Goal: Information Seeking & Learning: Learn about a topic

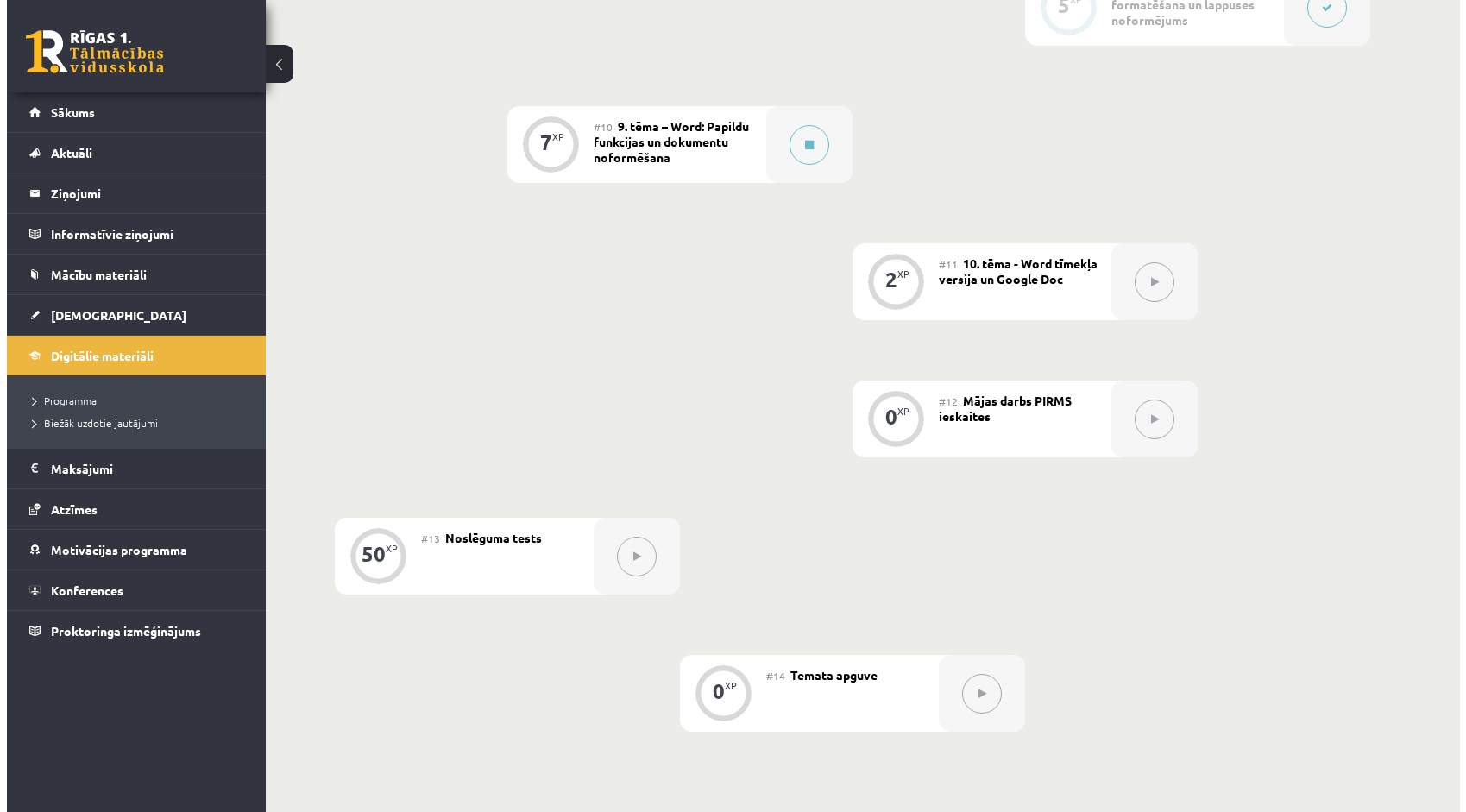
scroll to position [1467, 0]
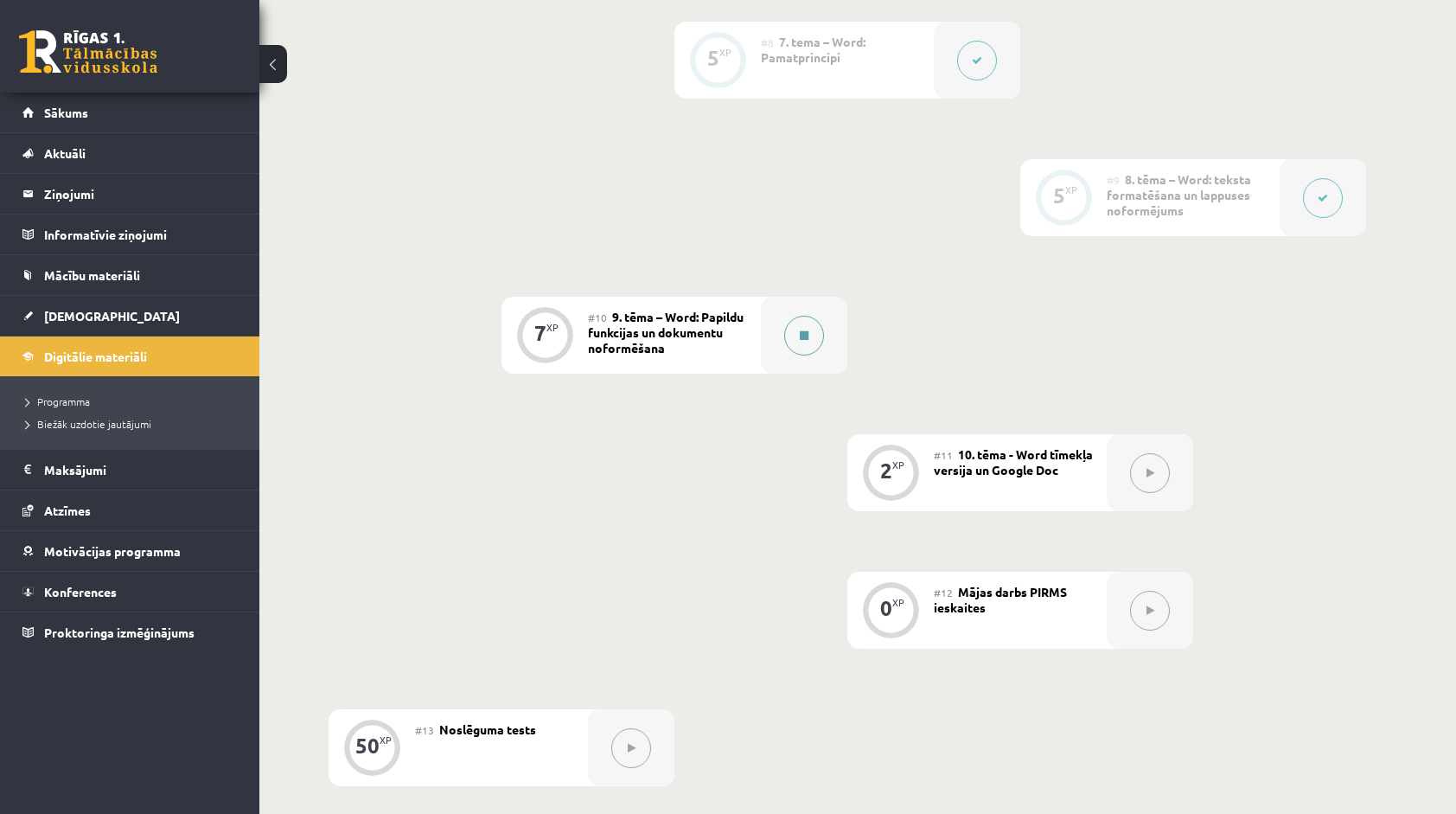
click at [801, 336] on icon at bounding box center [804, 335] width 9 height 11
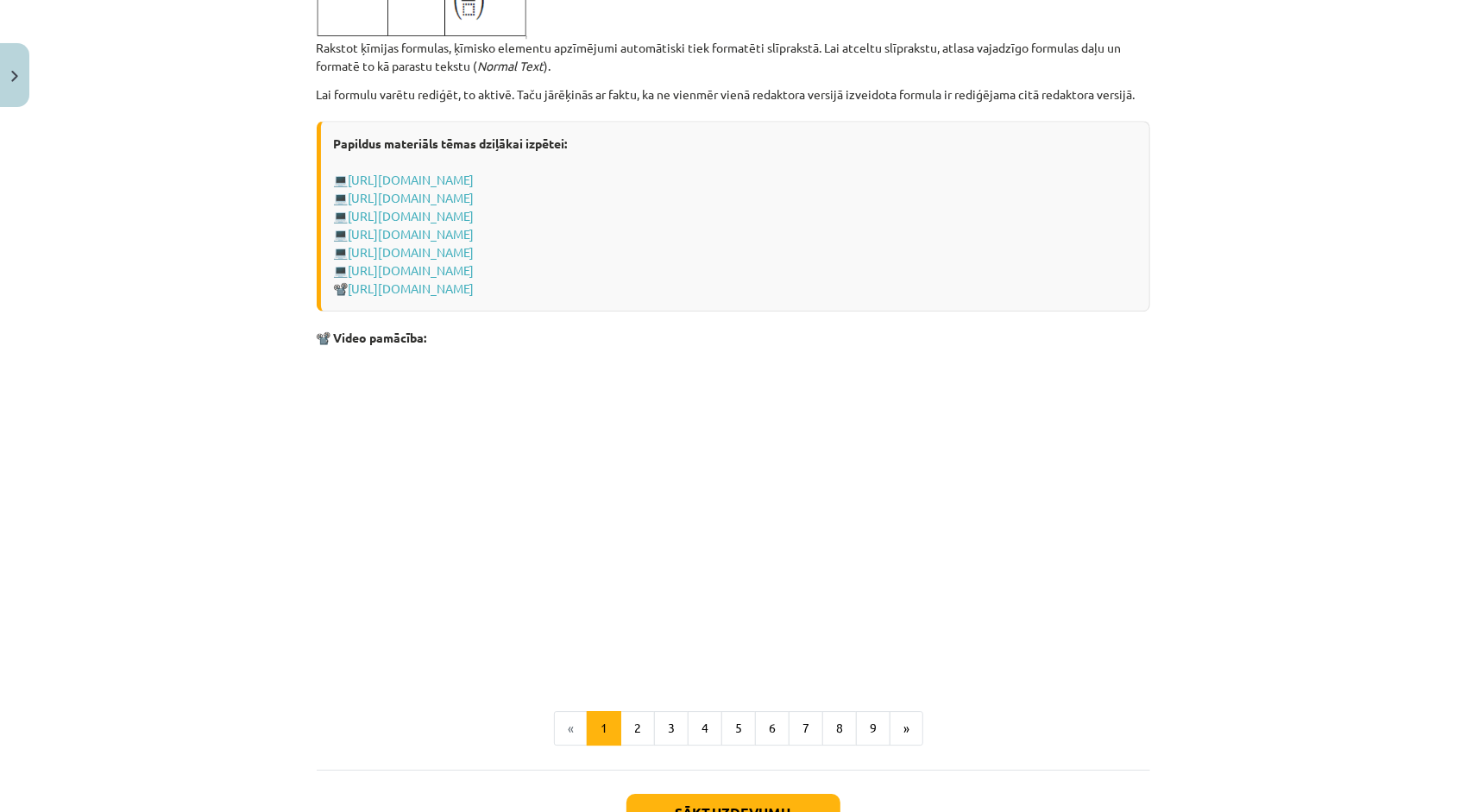
scroll to position [3449, 0]
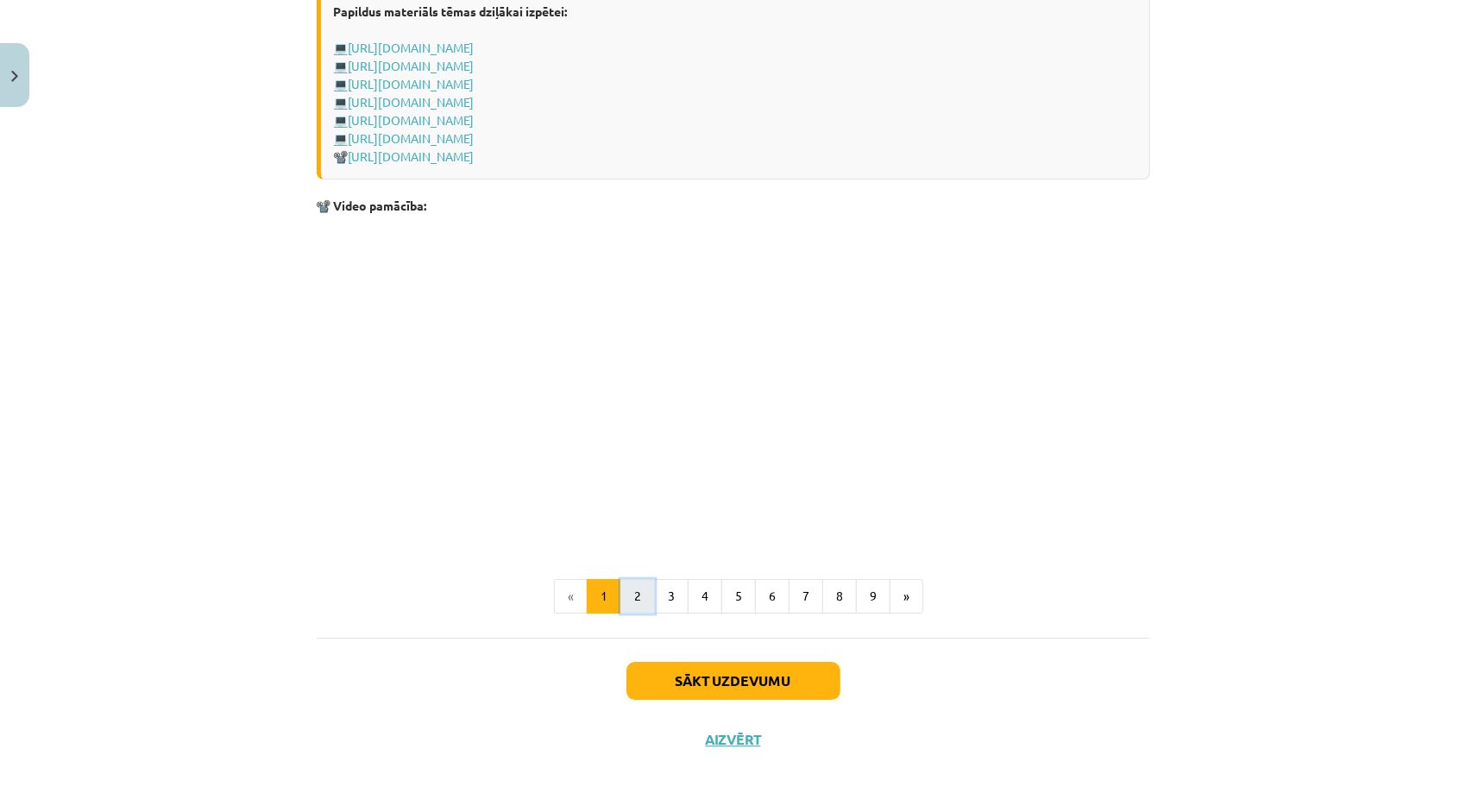
click at [631, 602] on button "2" at bounding box center [638, 596] width 34 height 34
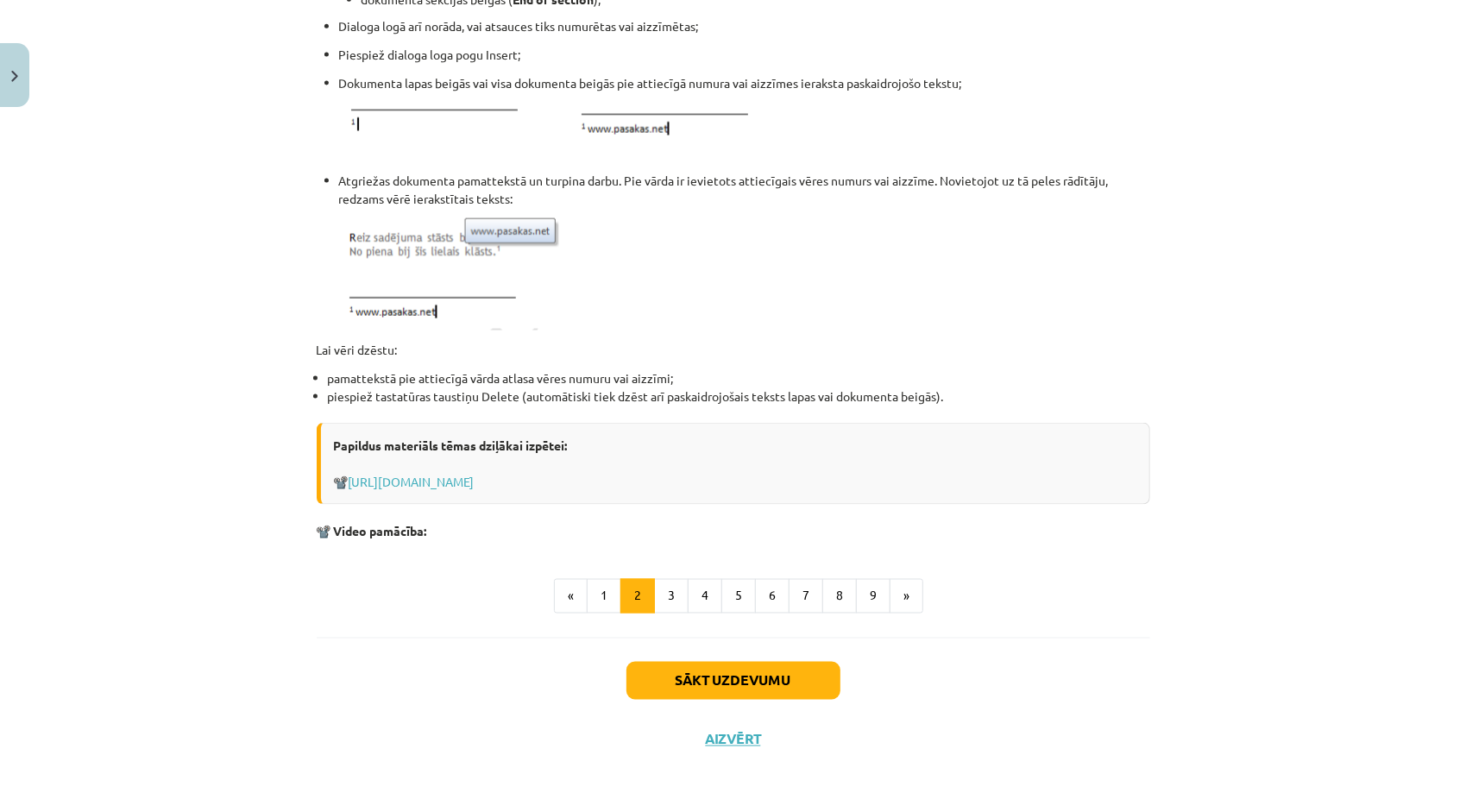
scroll to position [1487, 0]
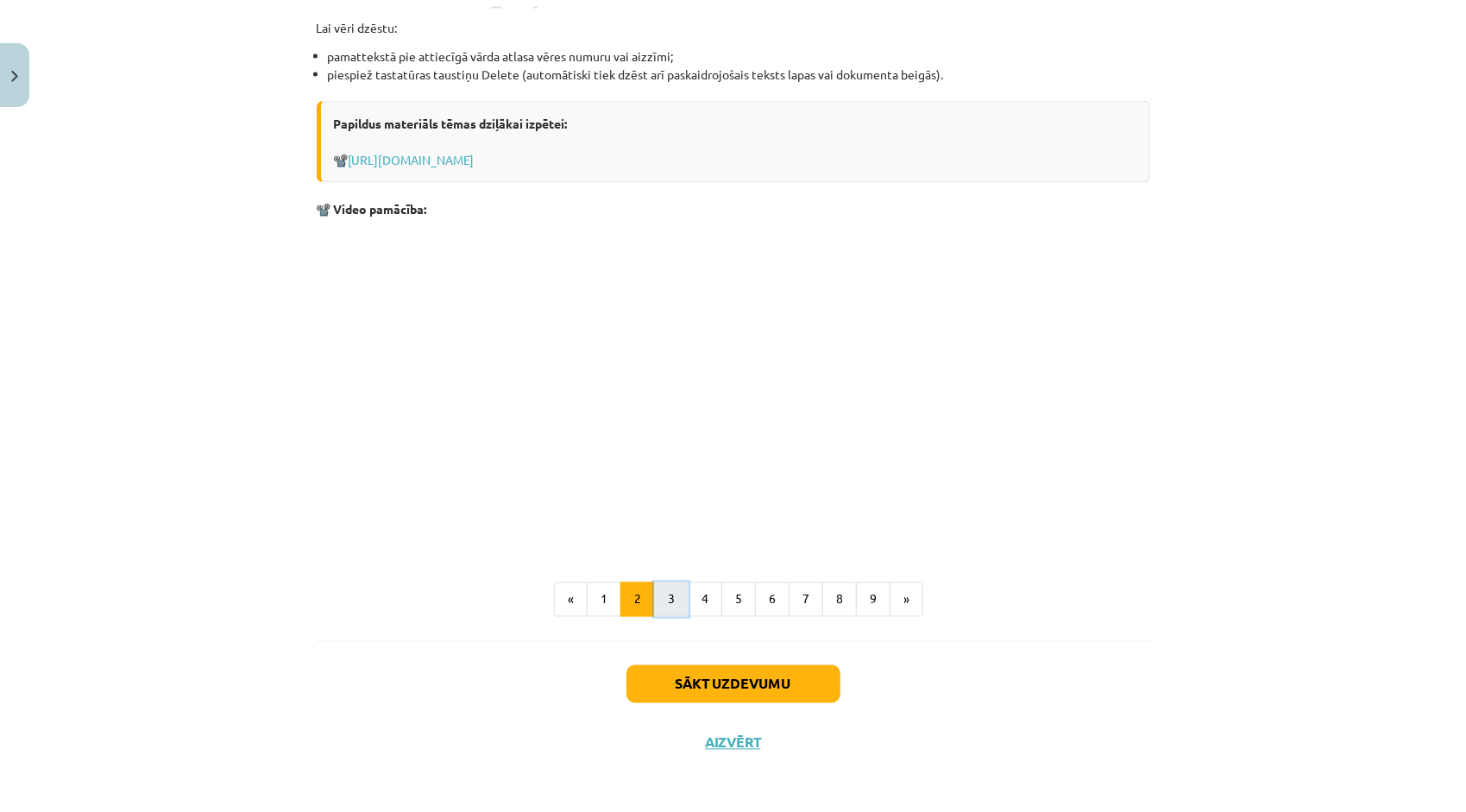
click at [665, 594] on button "3" at bounding box center [671, 600] width 34 height 34
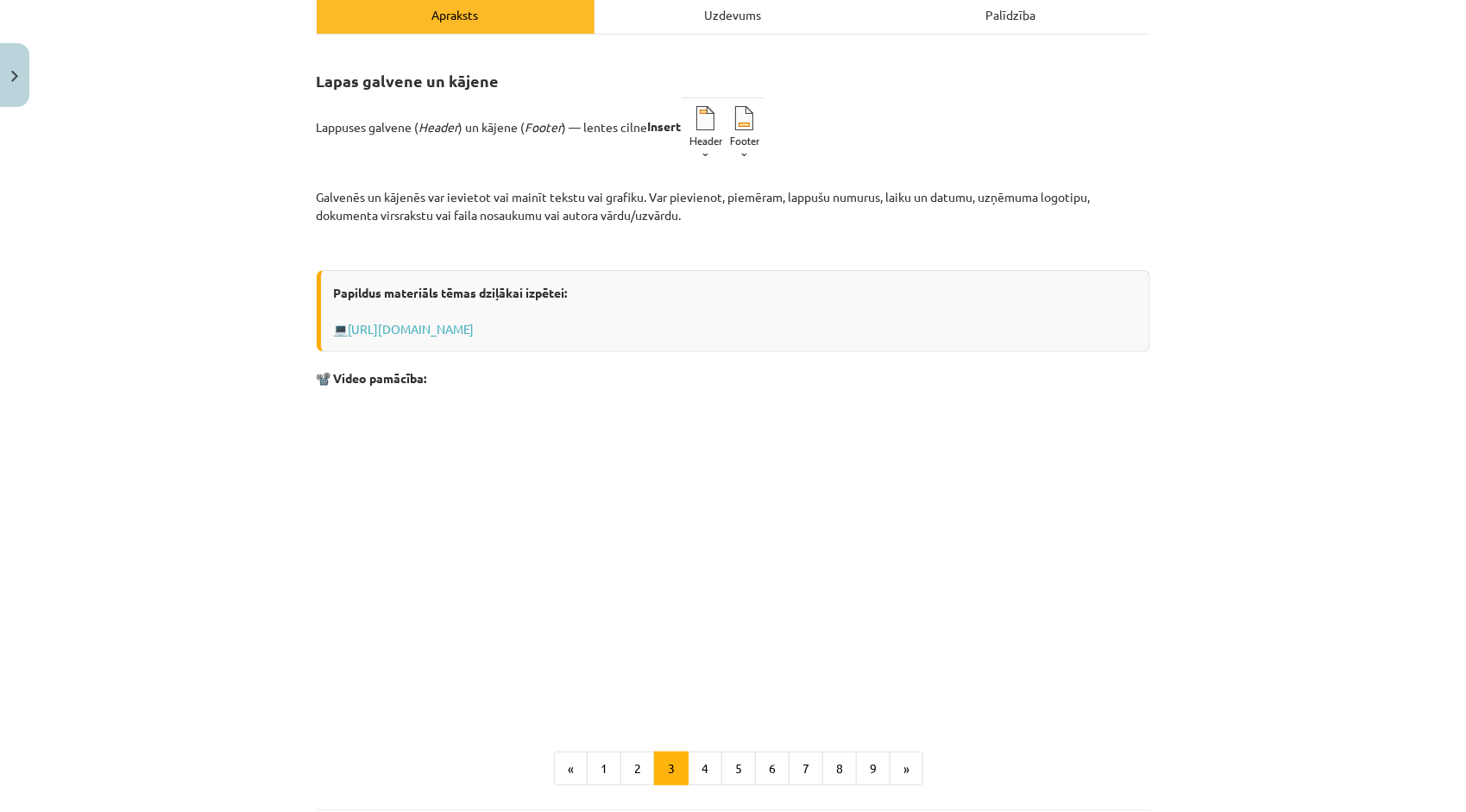
scroll to position [0, 0]
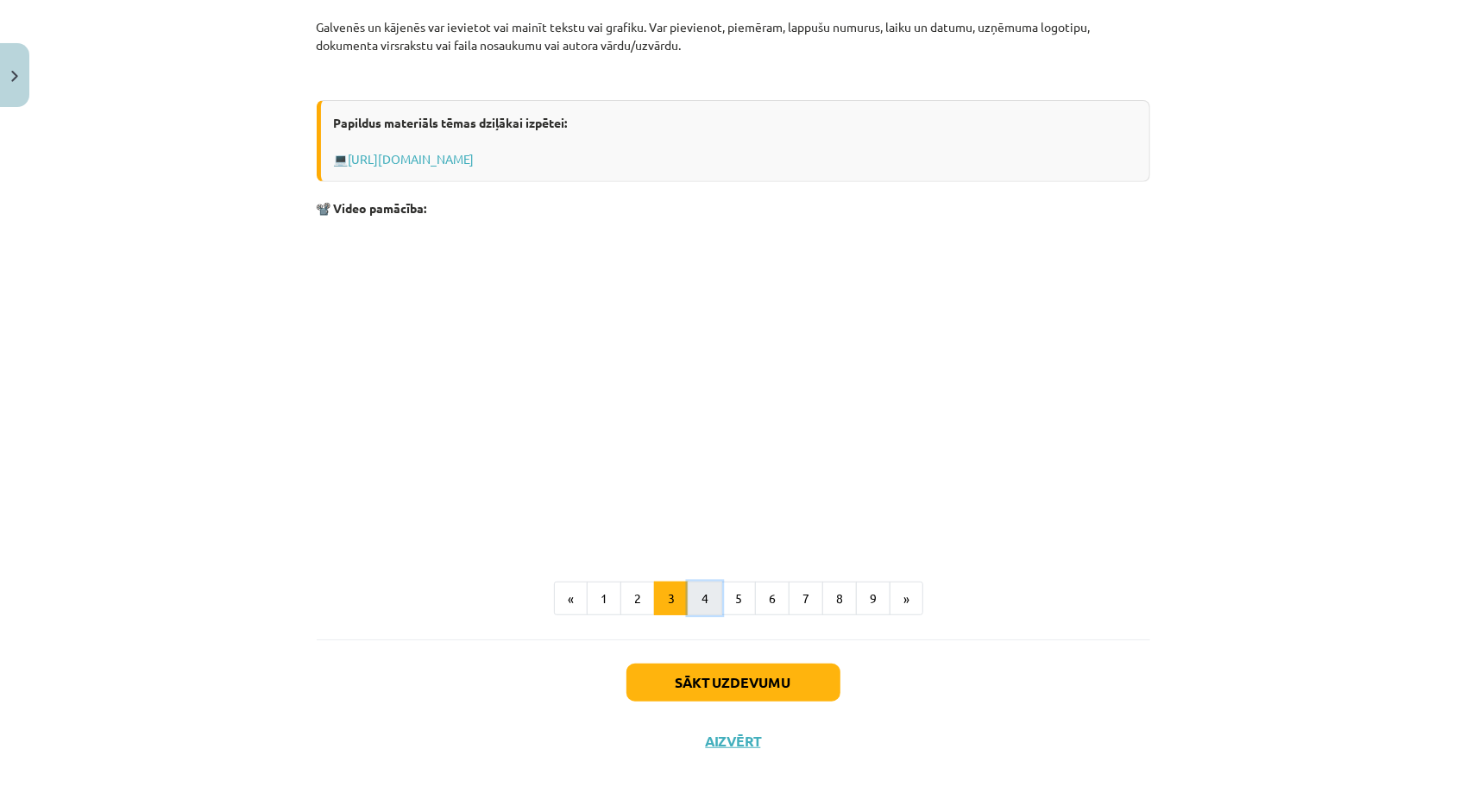
click at [689, 597] on button "4" at bounding box center [705, 599] width 34 height 34
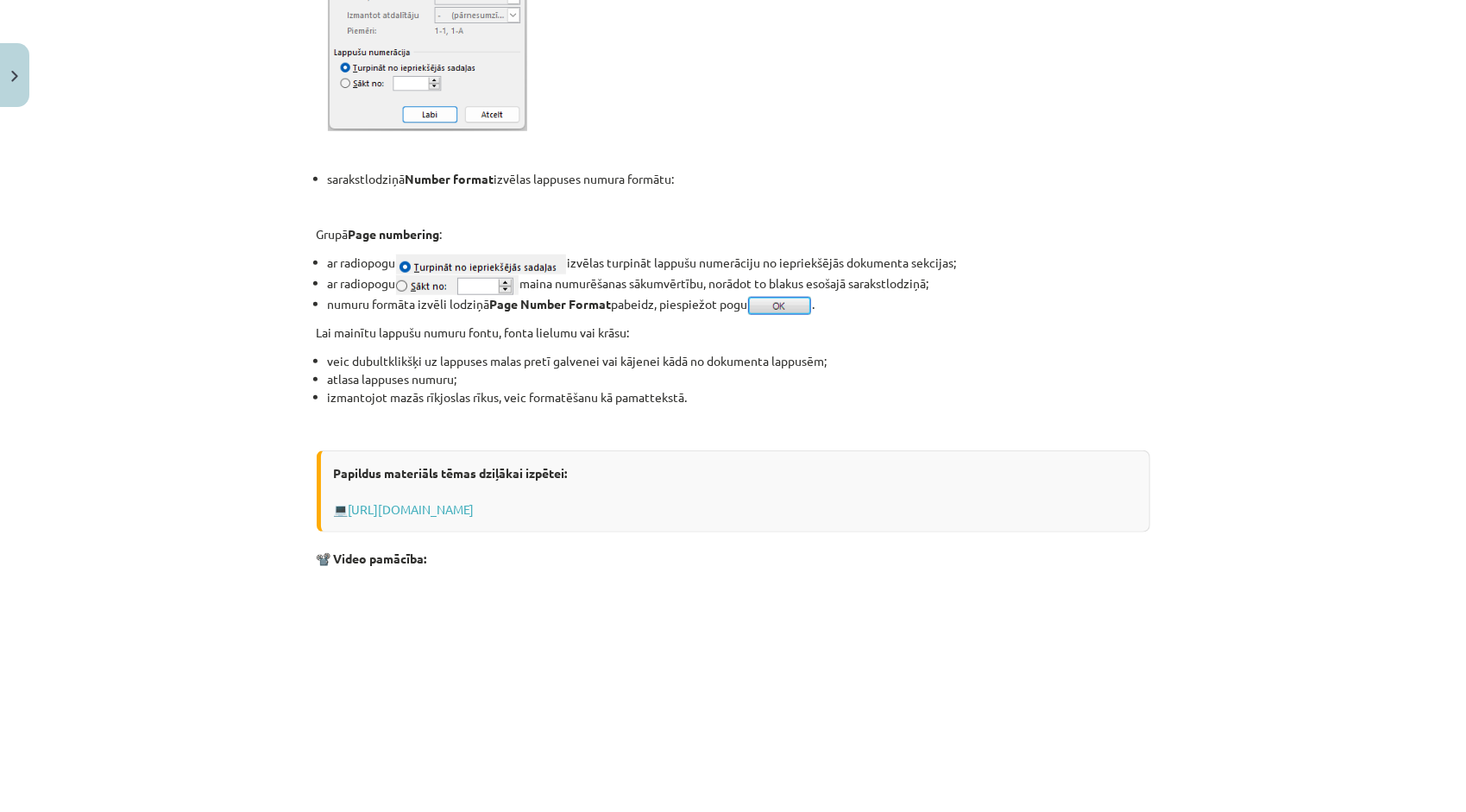
scroll to position [1347, 0]
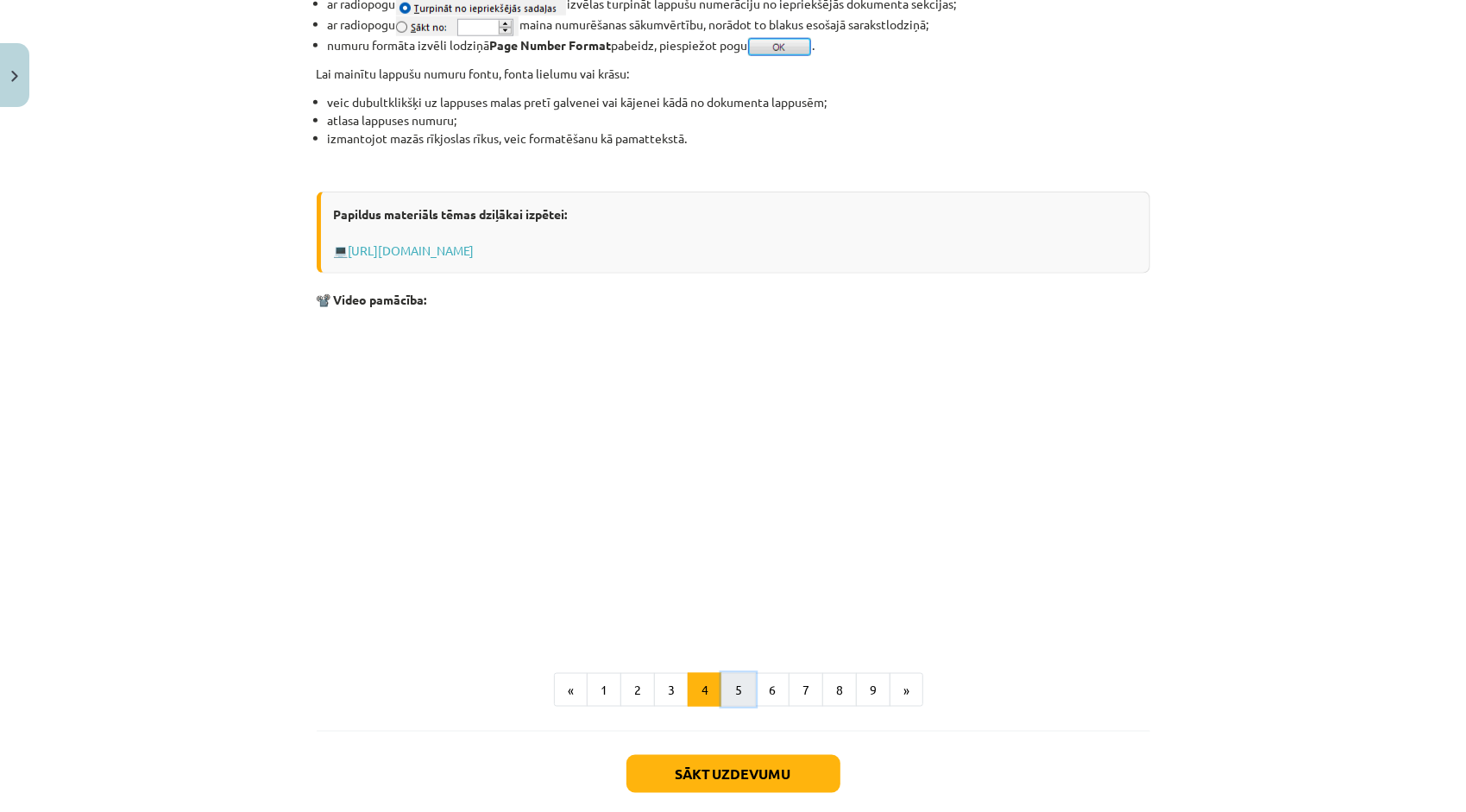
click at [736, 674] on button "5" at bounding box center [738, 690] width 34 height 34
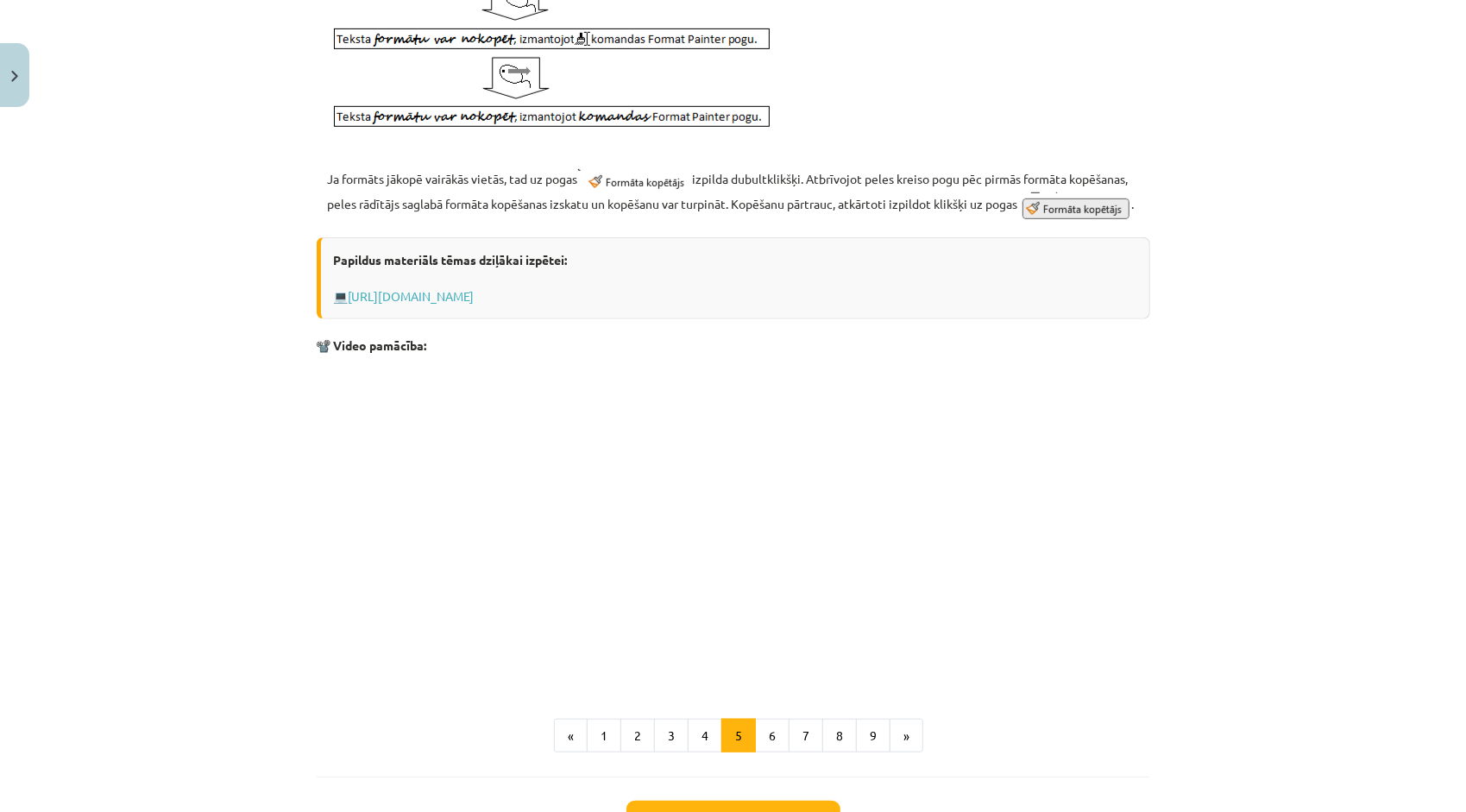
scroll to position [806, 0]
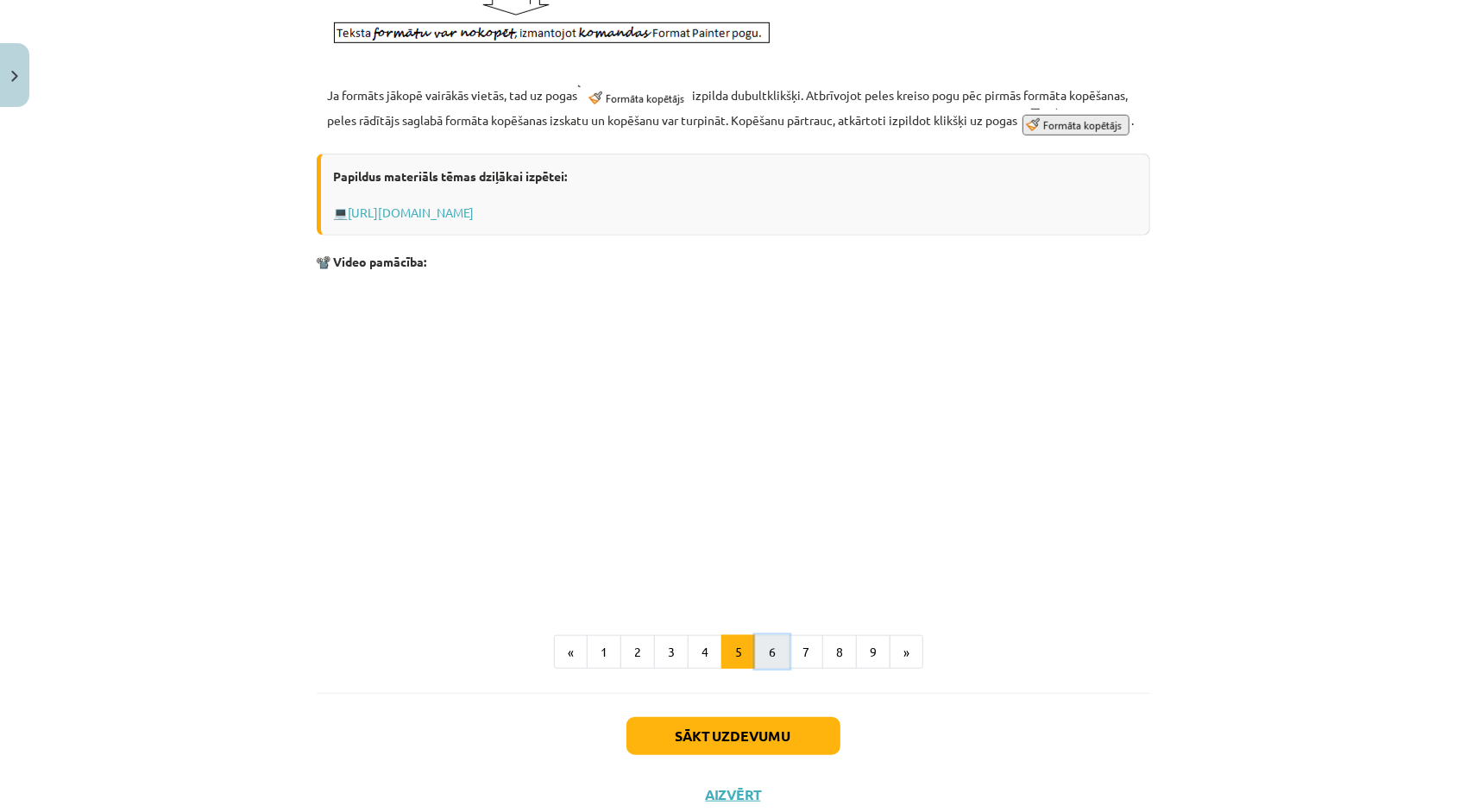
click at [776, 669] on button "6" at bounding box center [772, 652] width 34 height 34
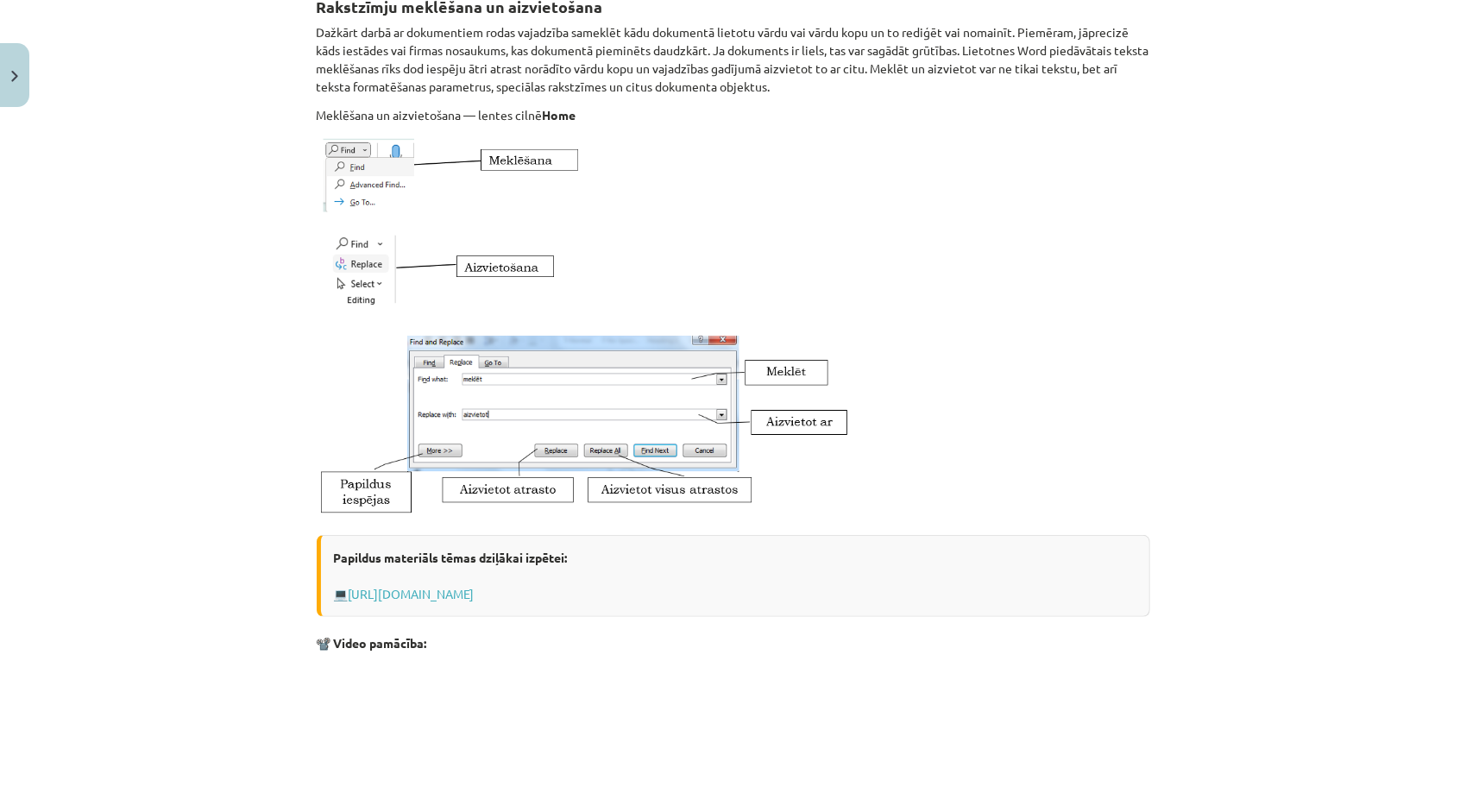
scroll to position [592, 0]
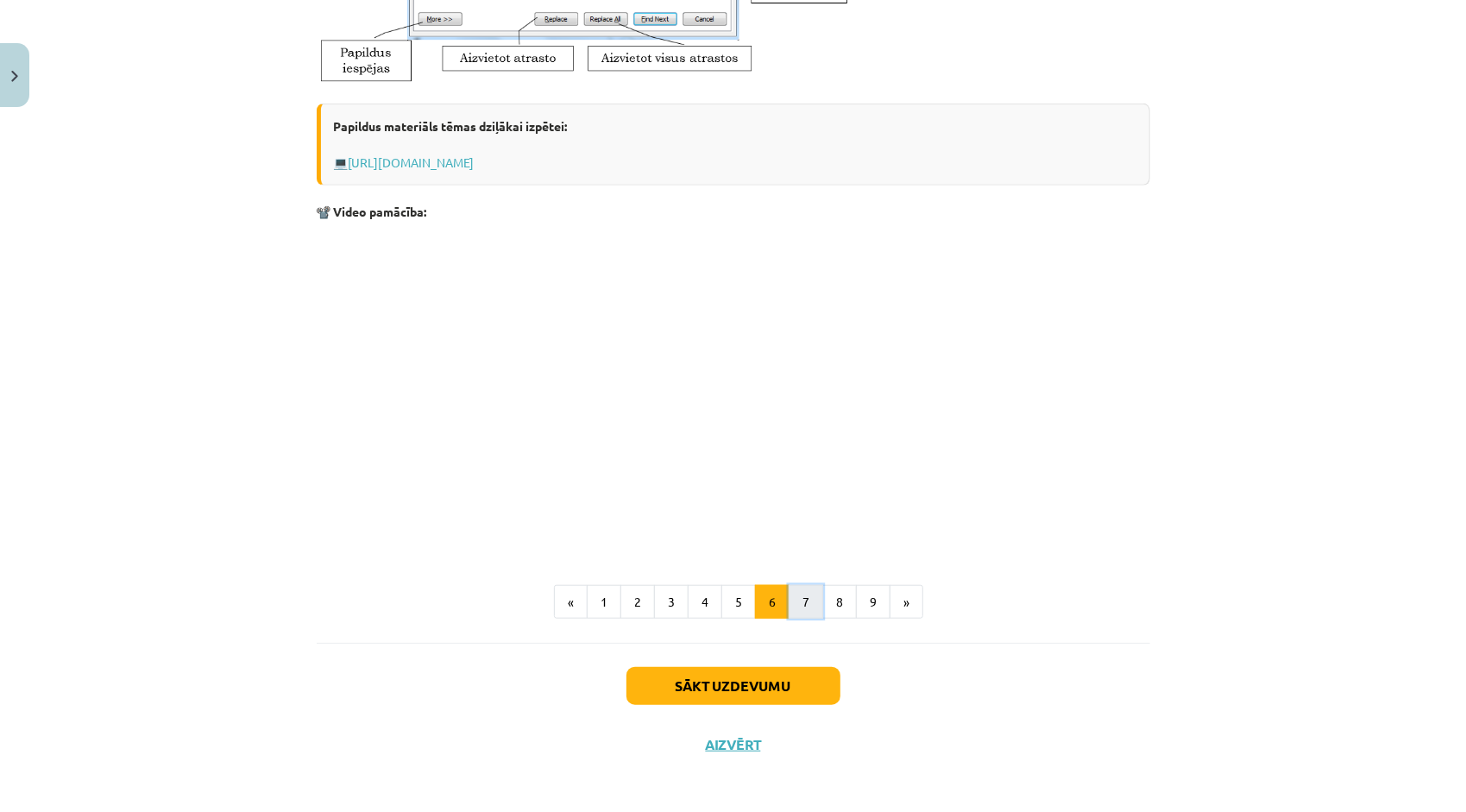
click at [808, 594] on button "7" at bounding box center [806, 602] width 34 height 34
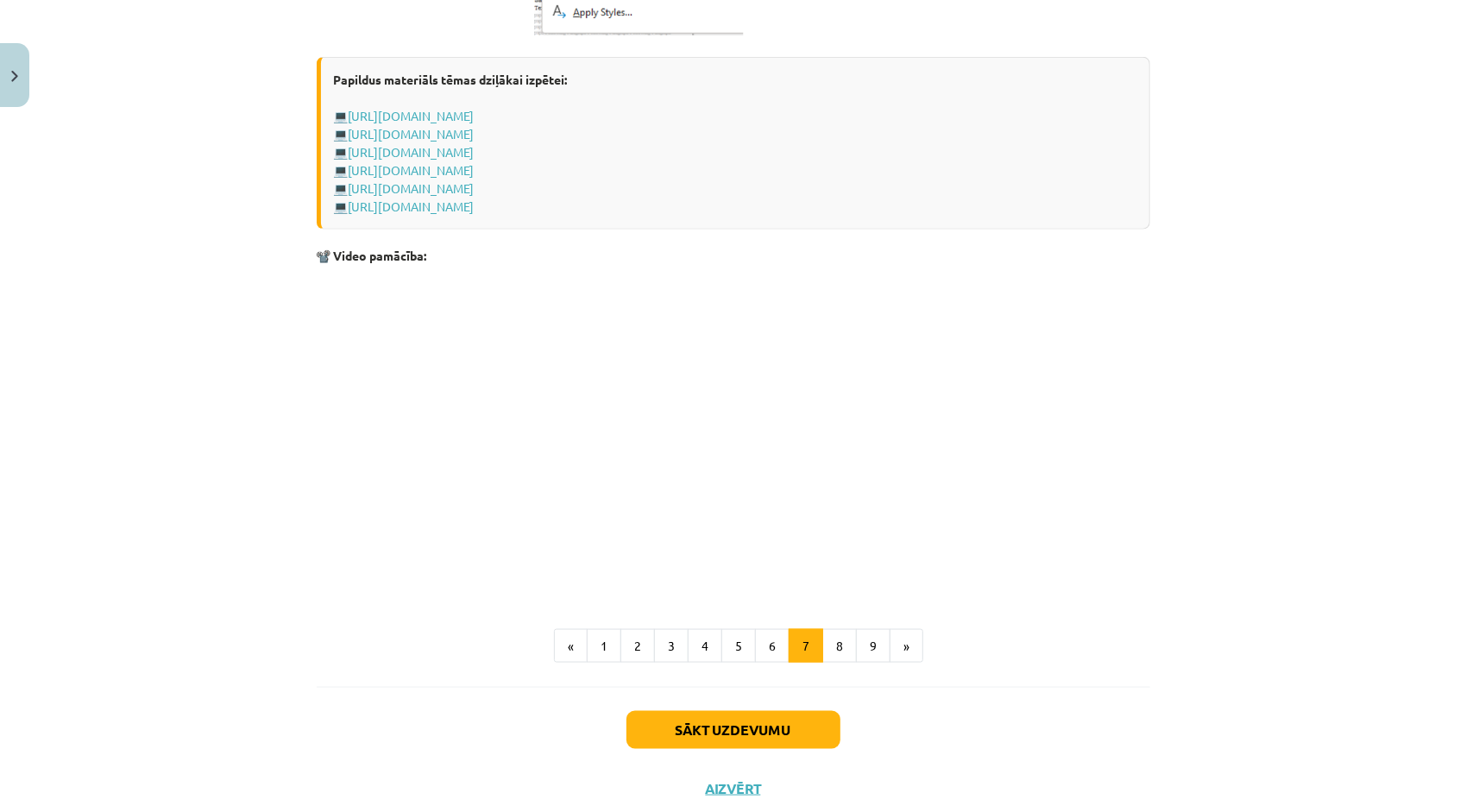
scroll to position [870, 0]
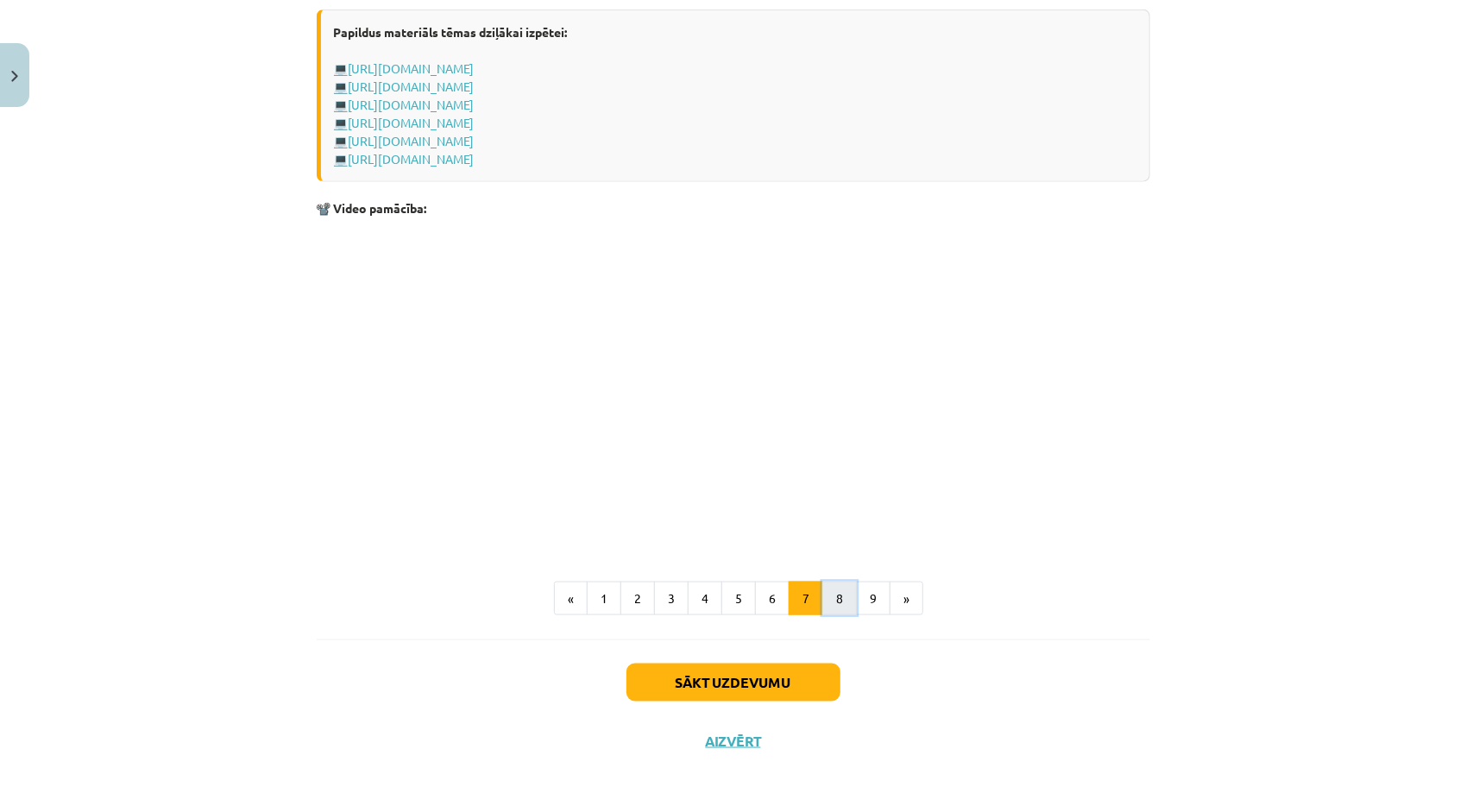
click at [843, 600] on button "8" at bounding box center [839, 599] width 34 height 34
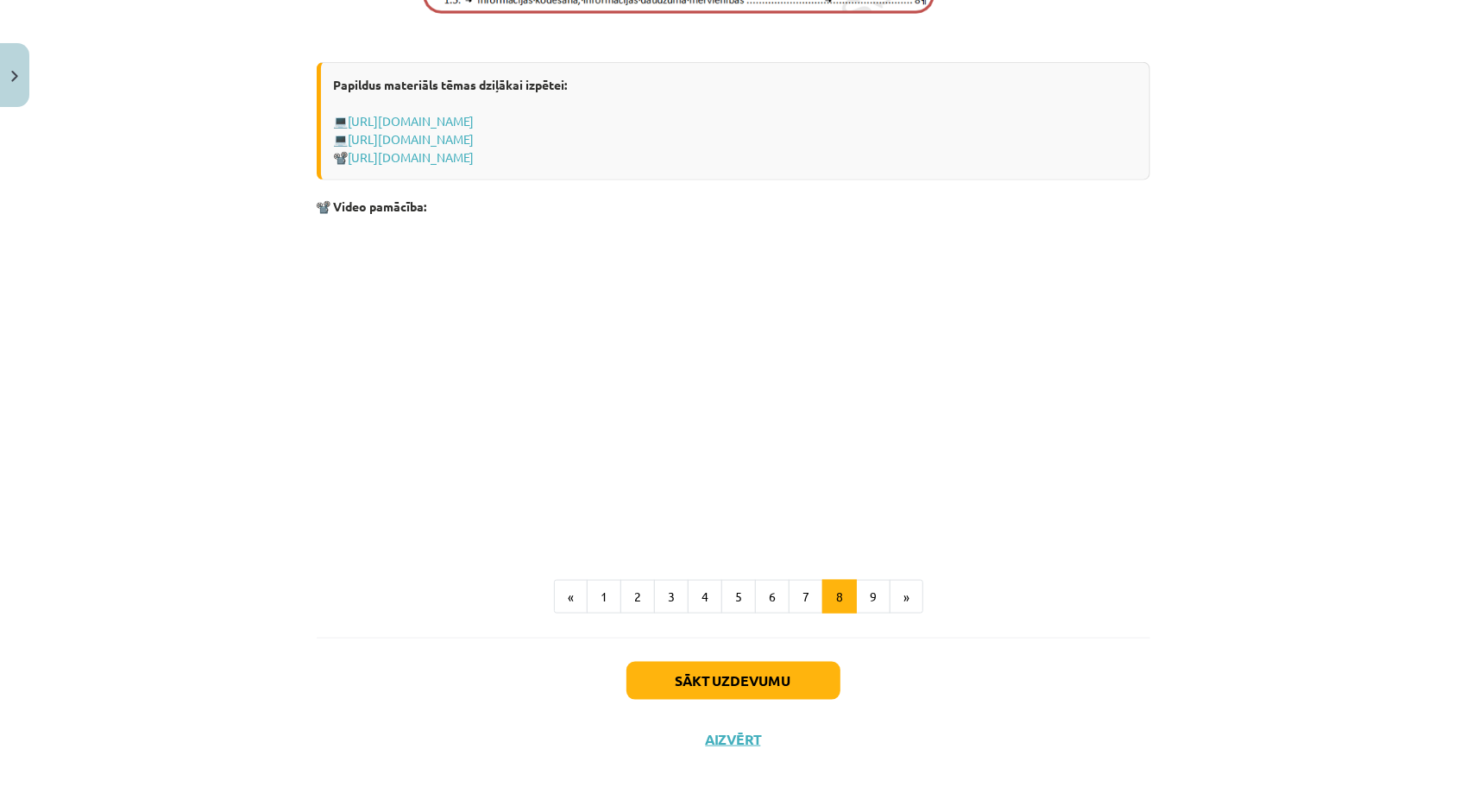
scroll to position [1135, 0]
click at [856, 593] on button "9" at bounding box center [873, 597] width 34 height 34
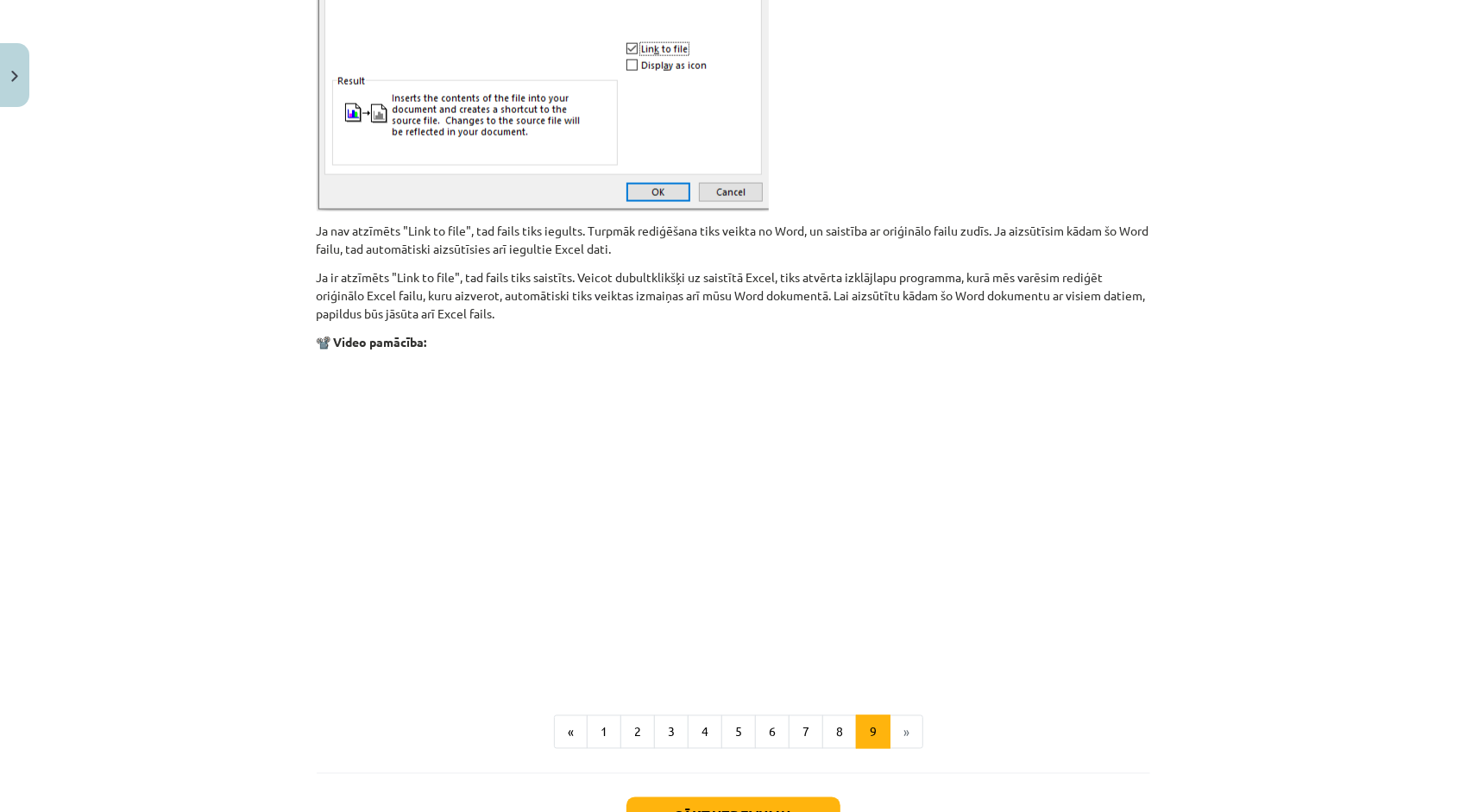
scroll to position [1877, 0]
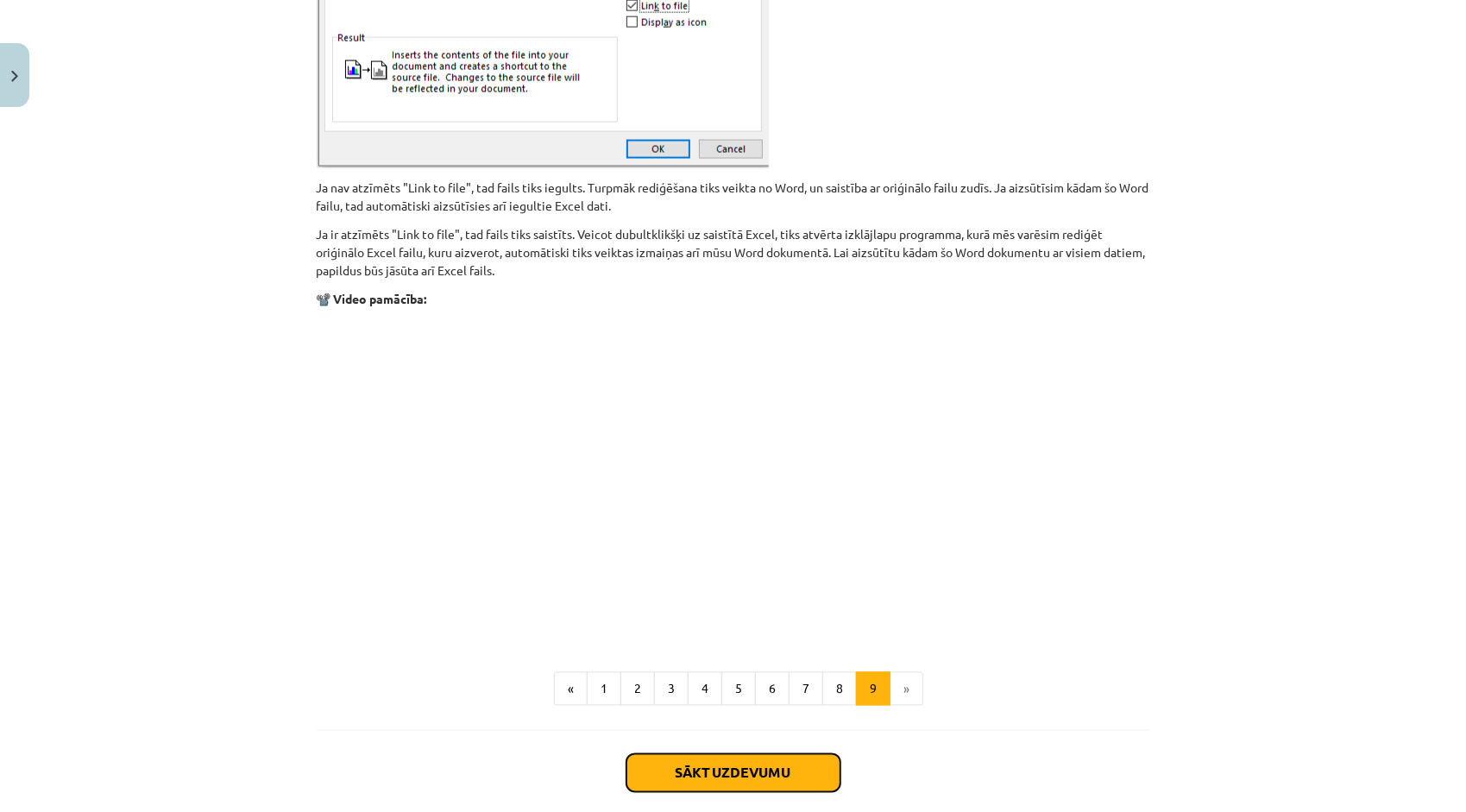
click at [783, 768] on button "Sākt uzdevumu" at bounding box center [733, 772] width 214 height 38
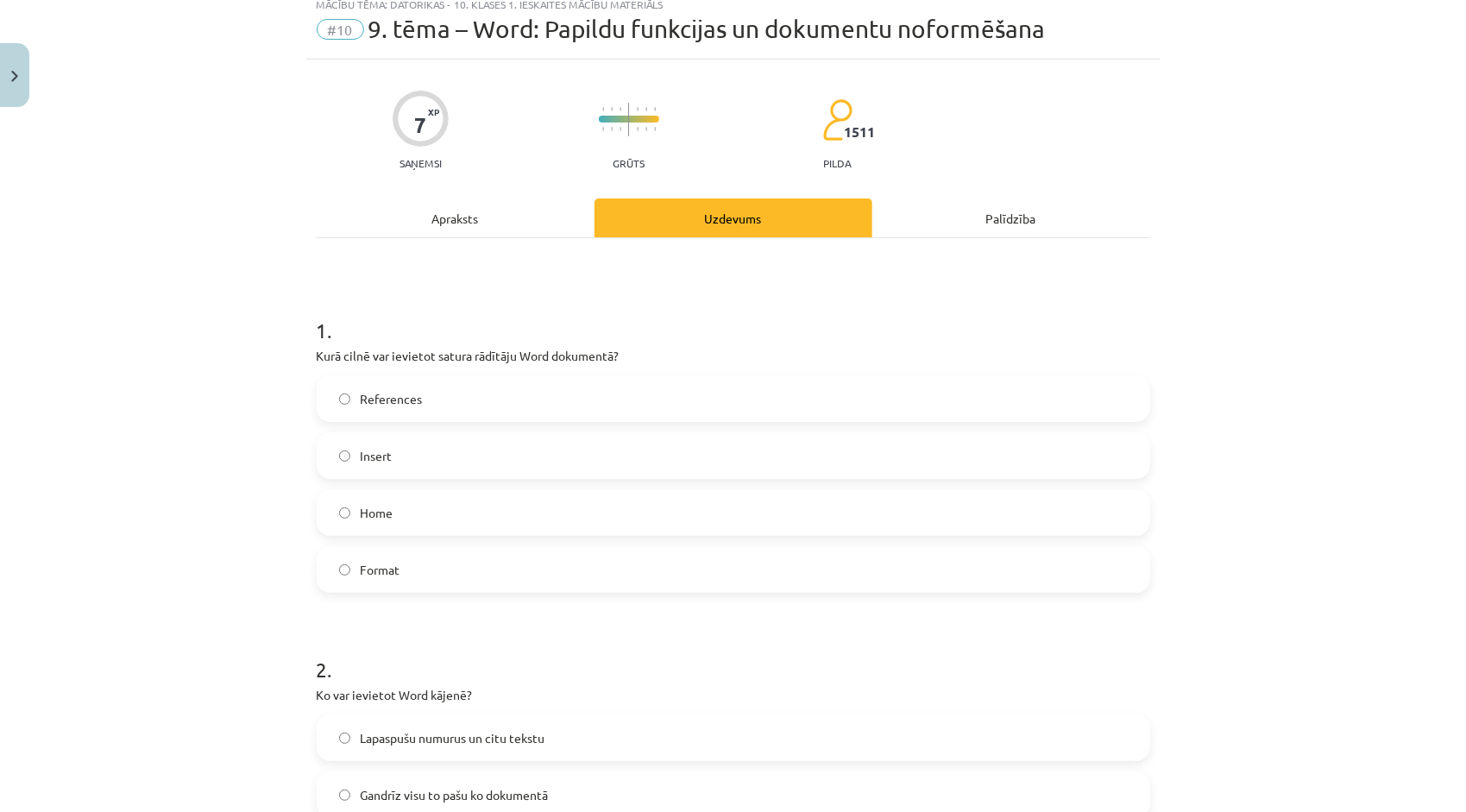
scroll to position [43, 0]
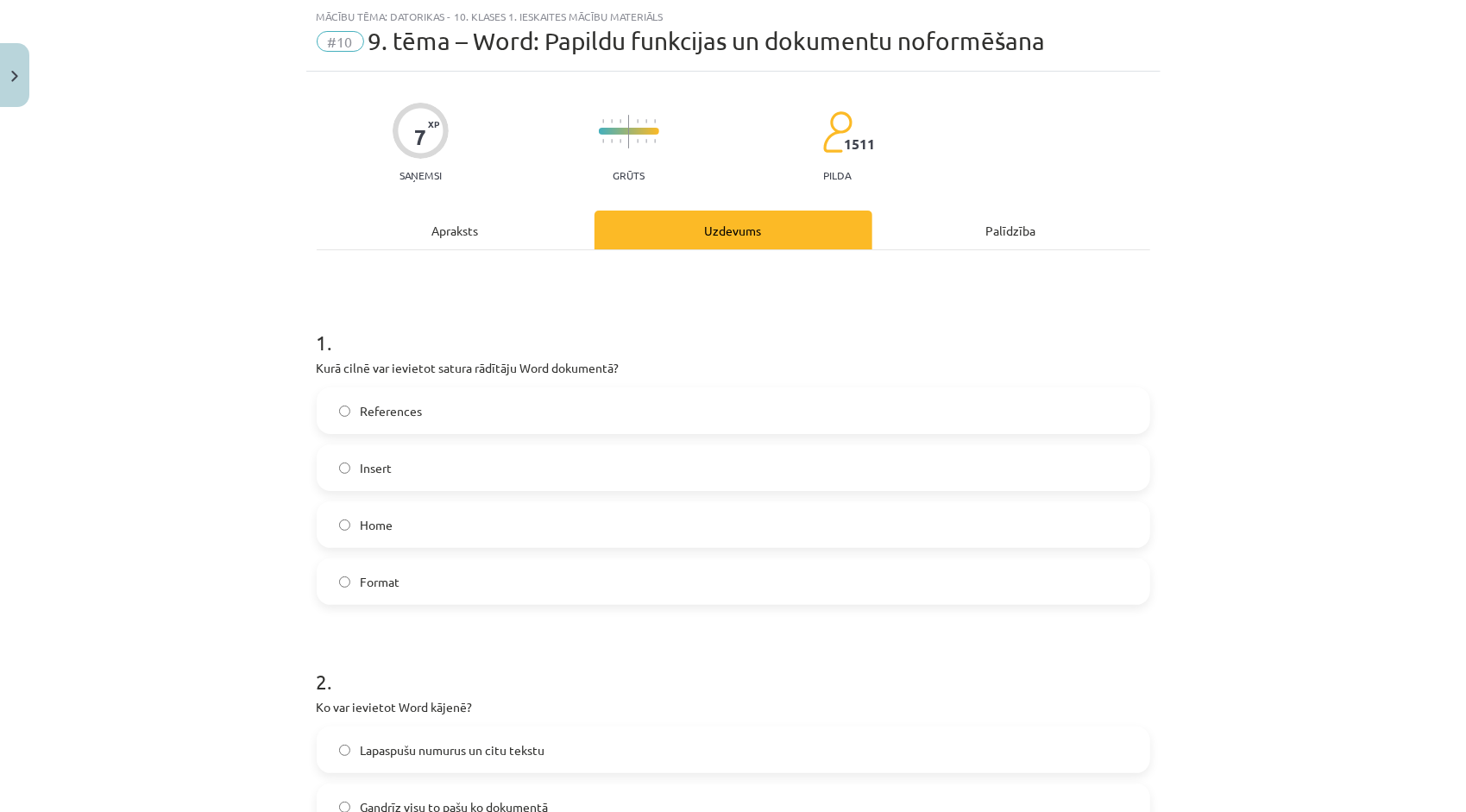
click at [424, 524] on label "Home" at bounding box center [733, 524] width 830 height 43
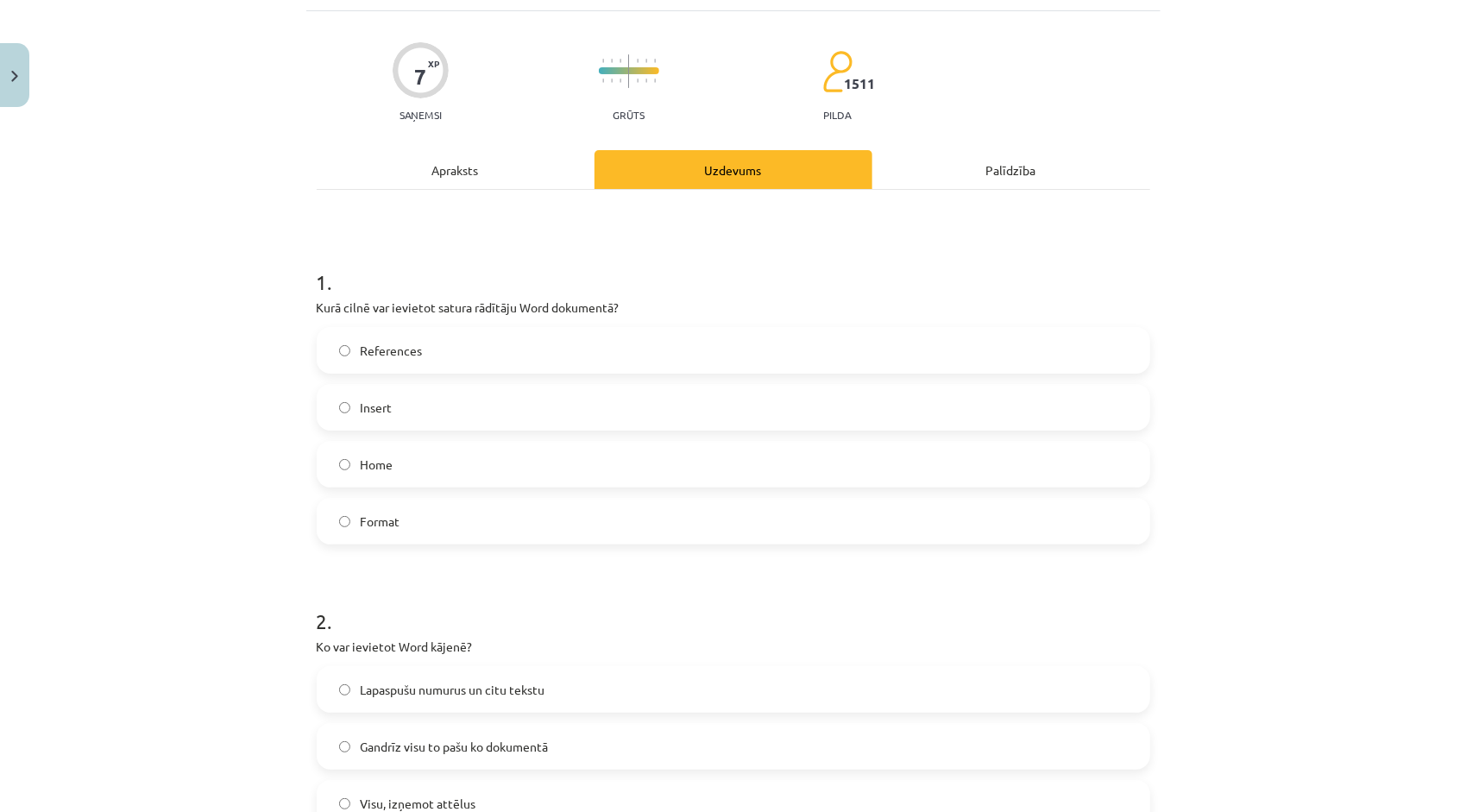
scroll to position [216, 0]
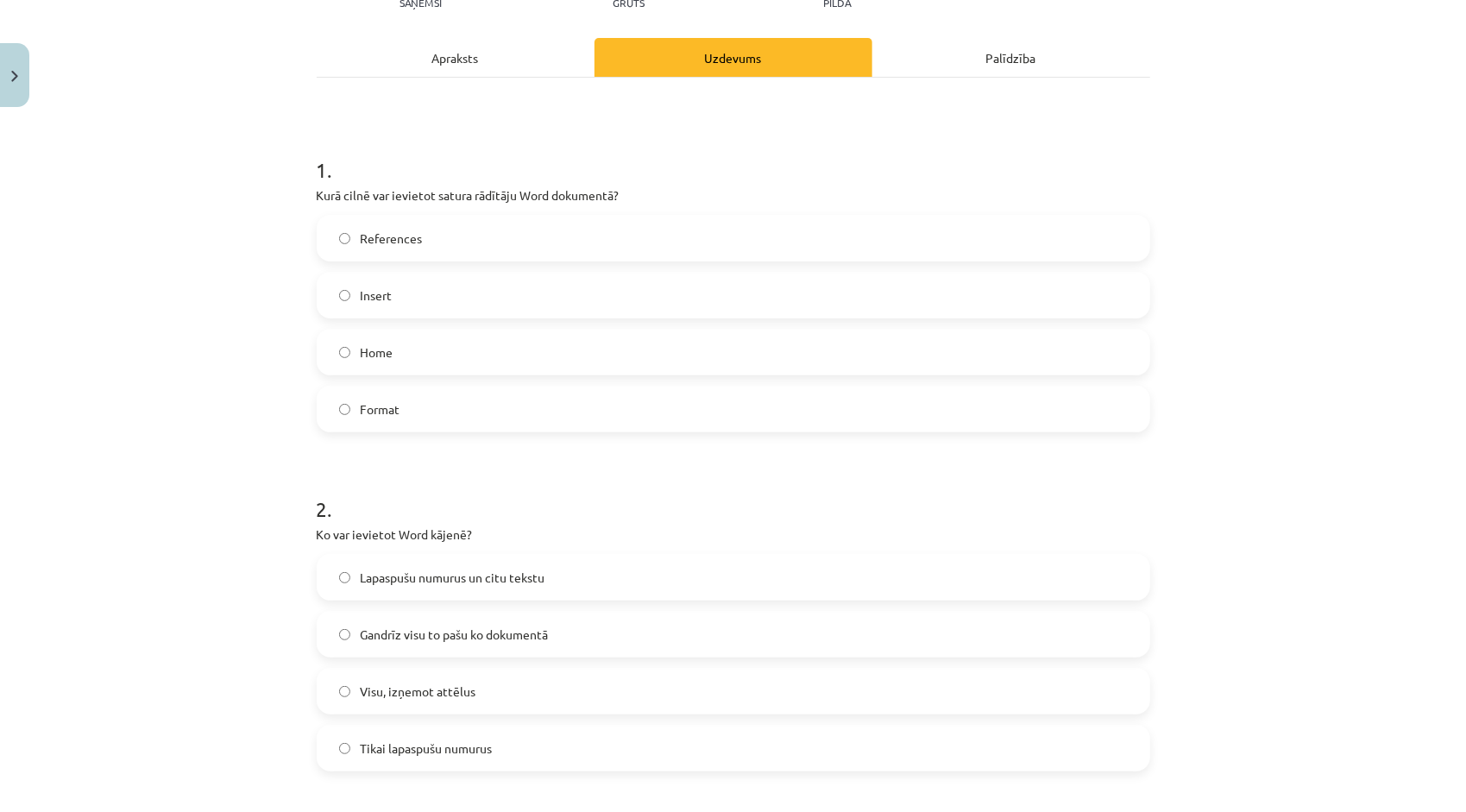
click at [424, 308] on label "Insert" at bounding box center [733, 295] width 830 height 43
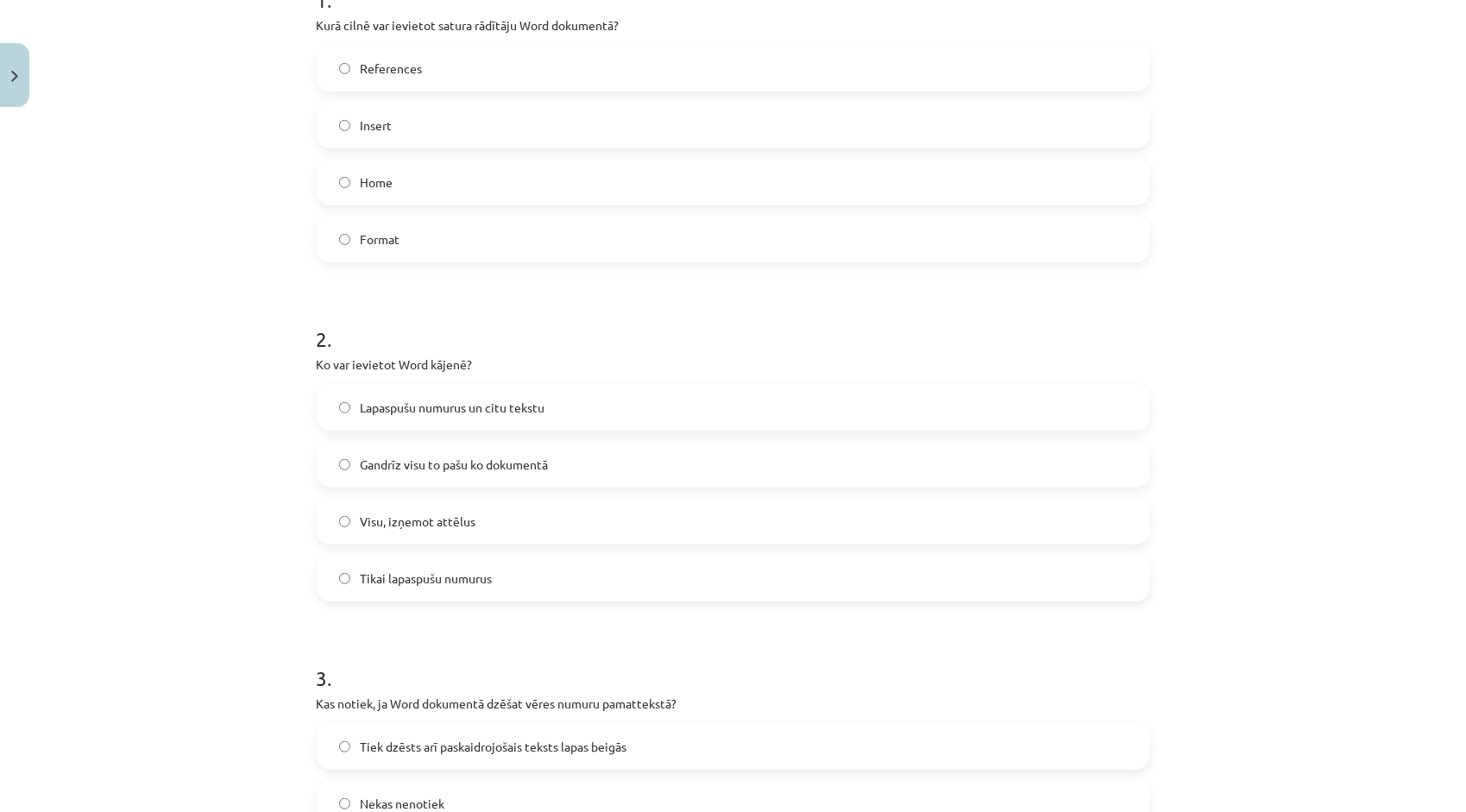
scroll to position [388, 0]
click at [457, 467] on span "Gandrīz visu to pašu ko dokumentā" at bounding box center [454, 462] width 188 height 18
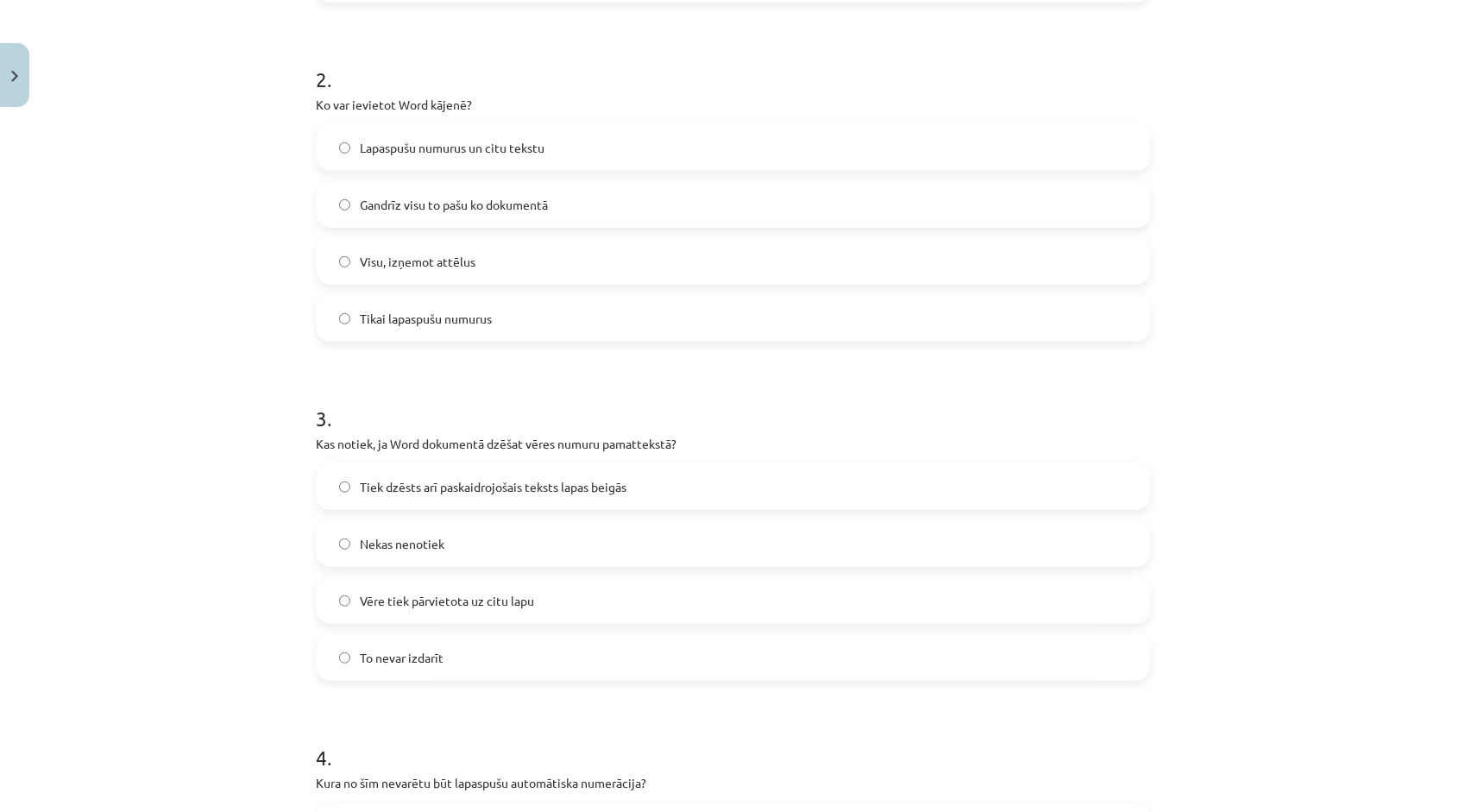
scroll to position [647, 0]
click at [479, 500] on label "Tiek dzēsts arī paskaidrojošais teksts lapas beigās" at bounding box center [733, 485] width 830 height 43
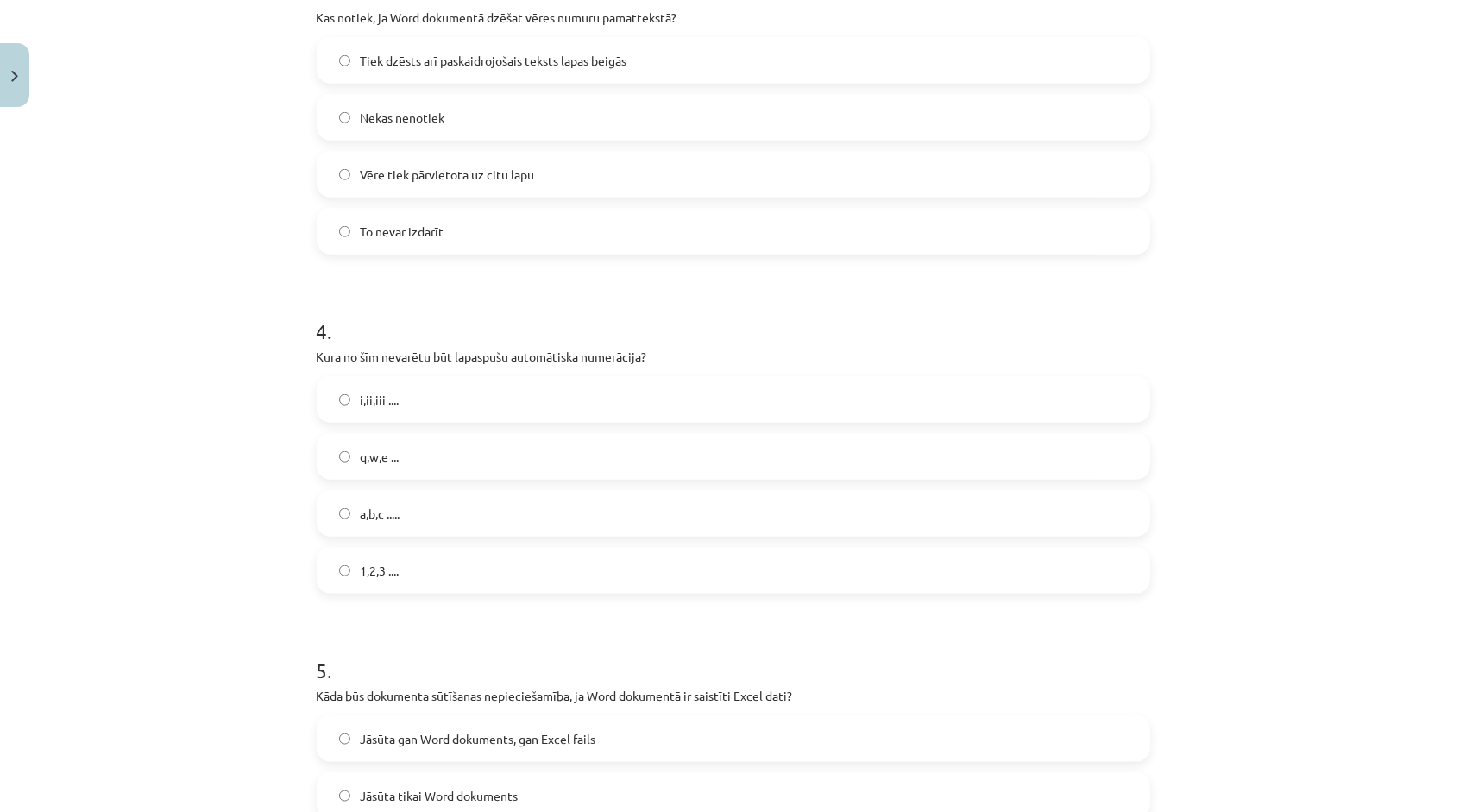
scroll to position [1078, 0]
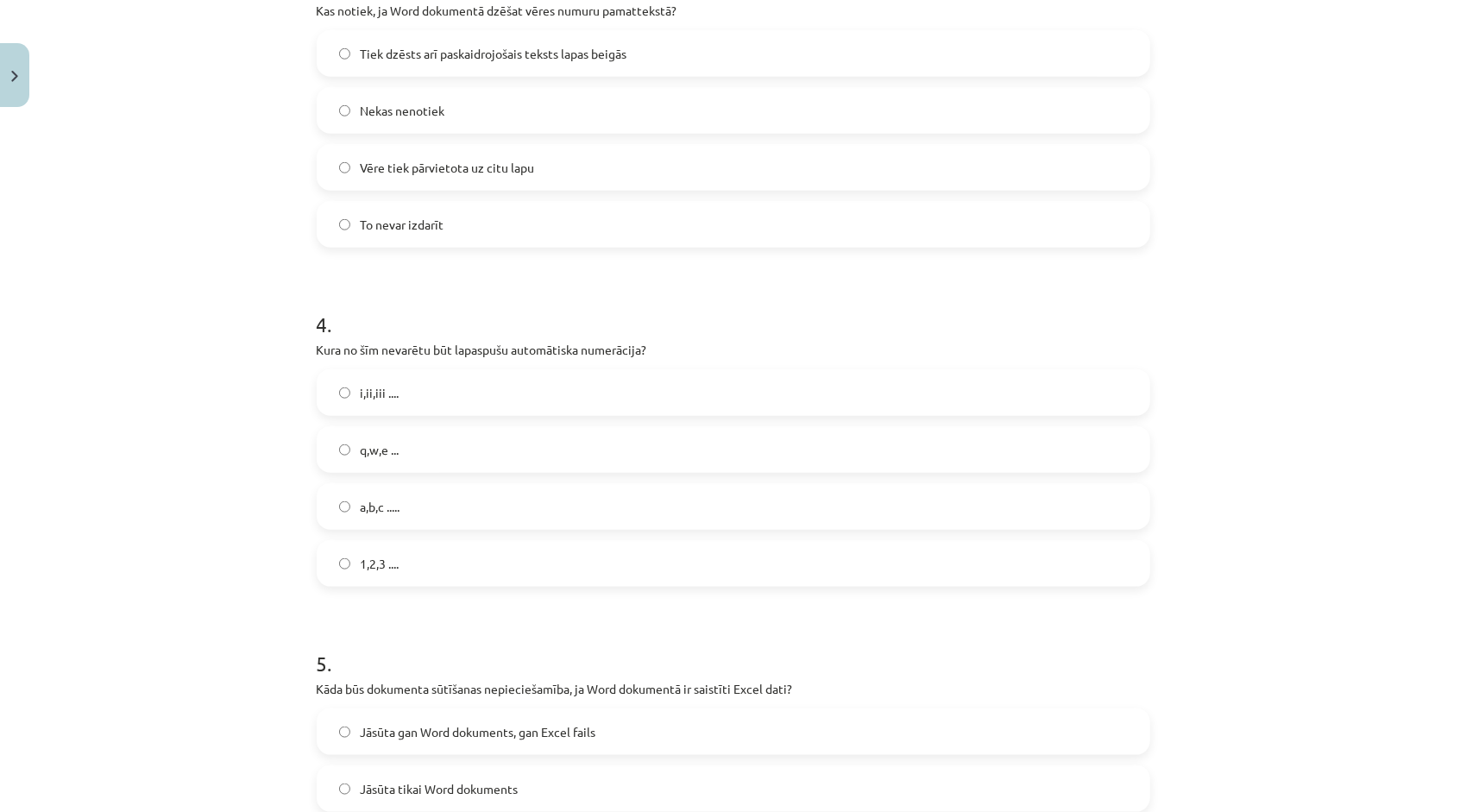
click at [421, 562] on label "1,2,3 ...." at bounding box center [733, 563] width 830 height 43
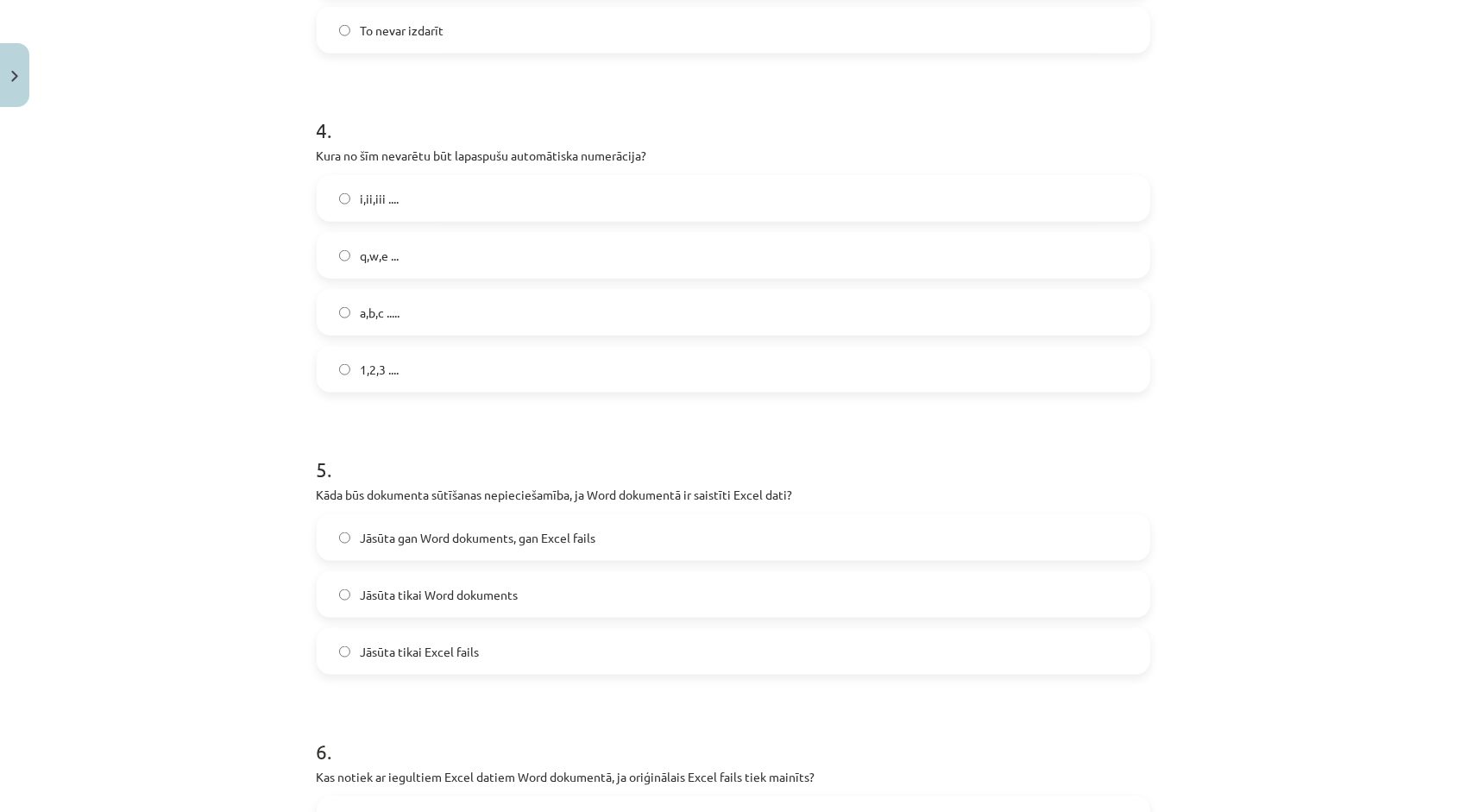
scroll to position [1337, 0]
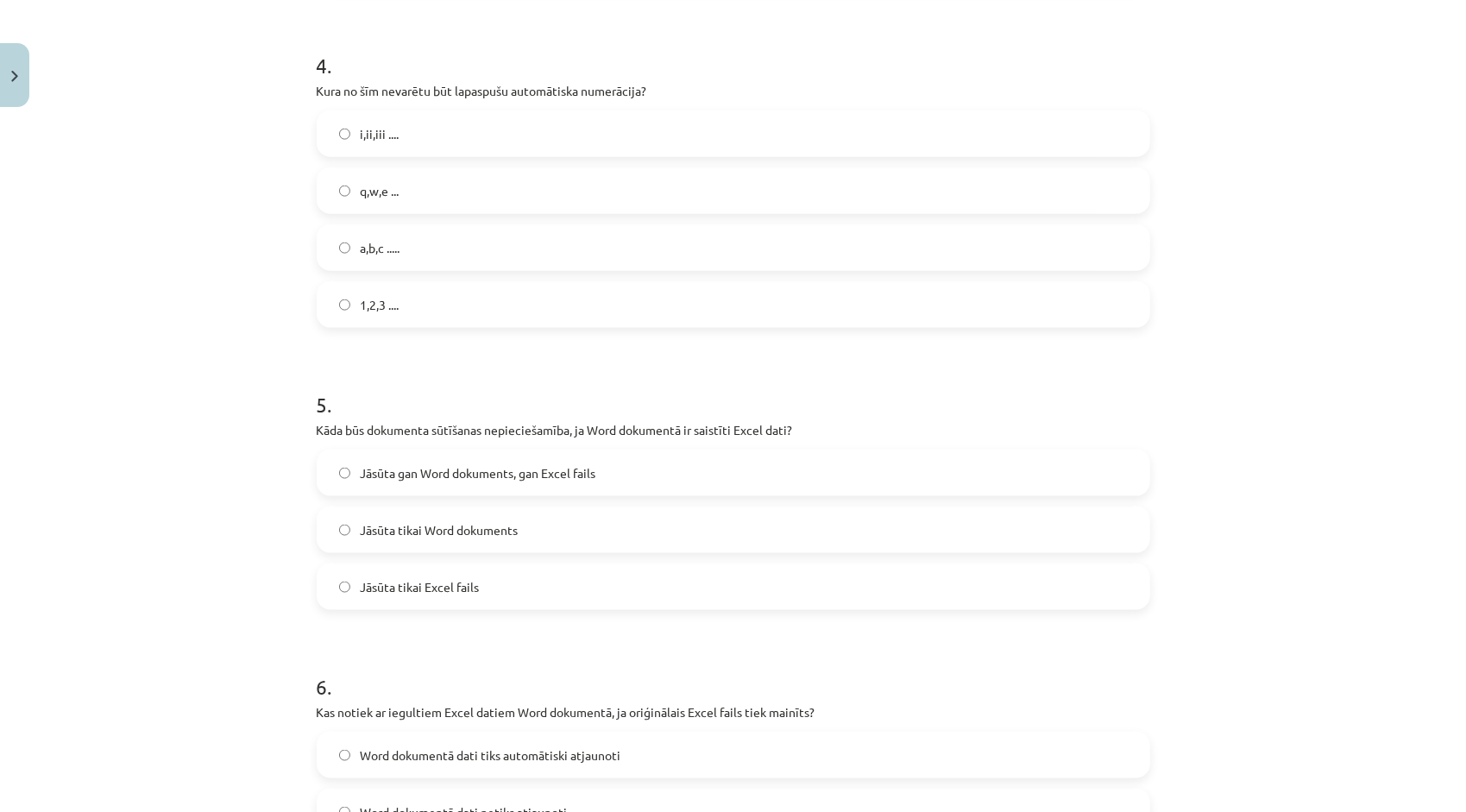
click at [496, 533] on span "Jāsūta tikai Word dokuments" at bounding box center [440, 530] width 158 height 18
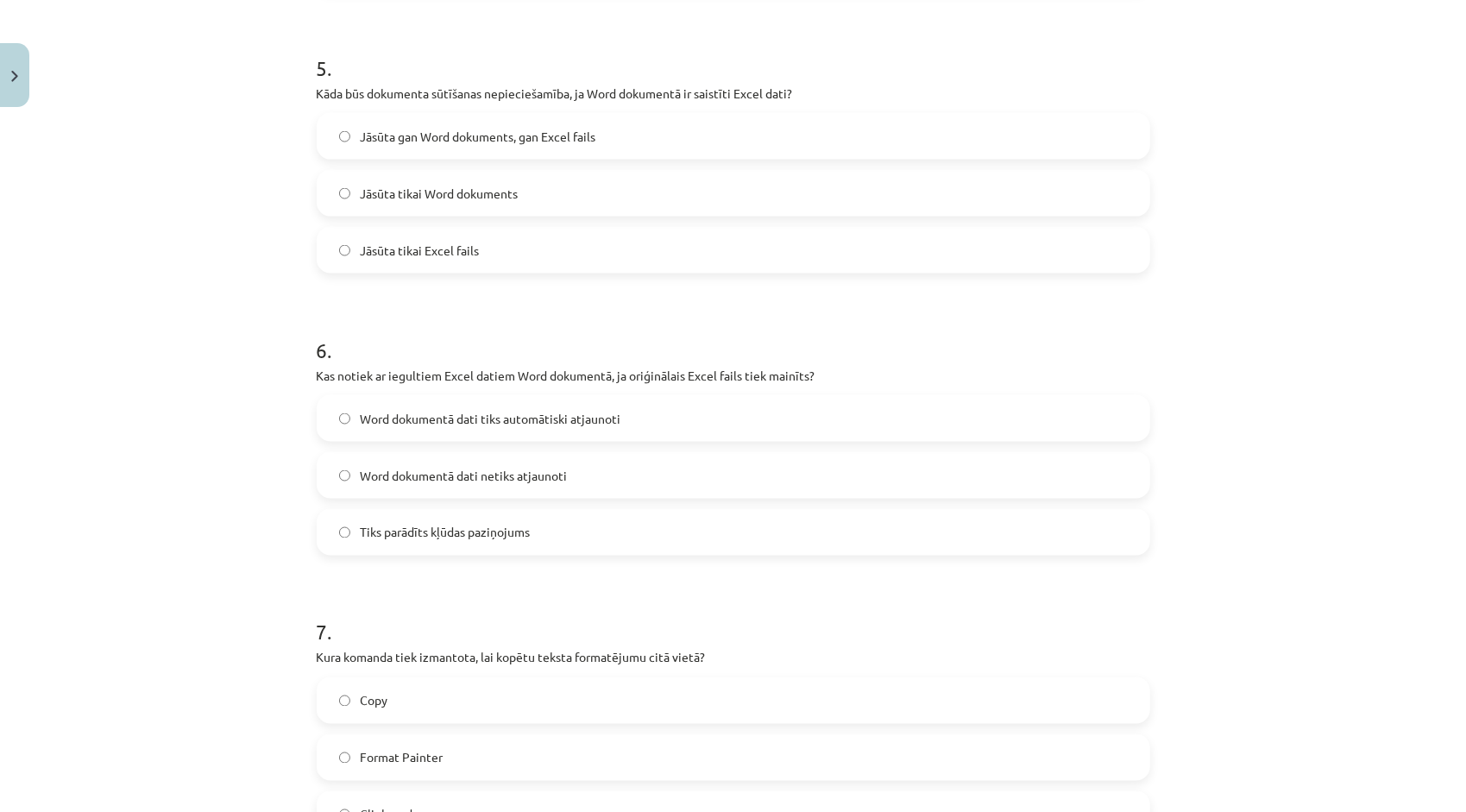
scroll to position [1682, 0]
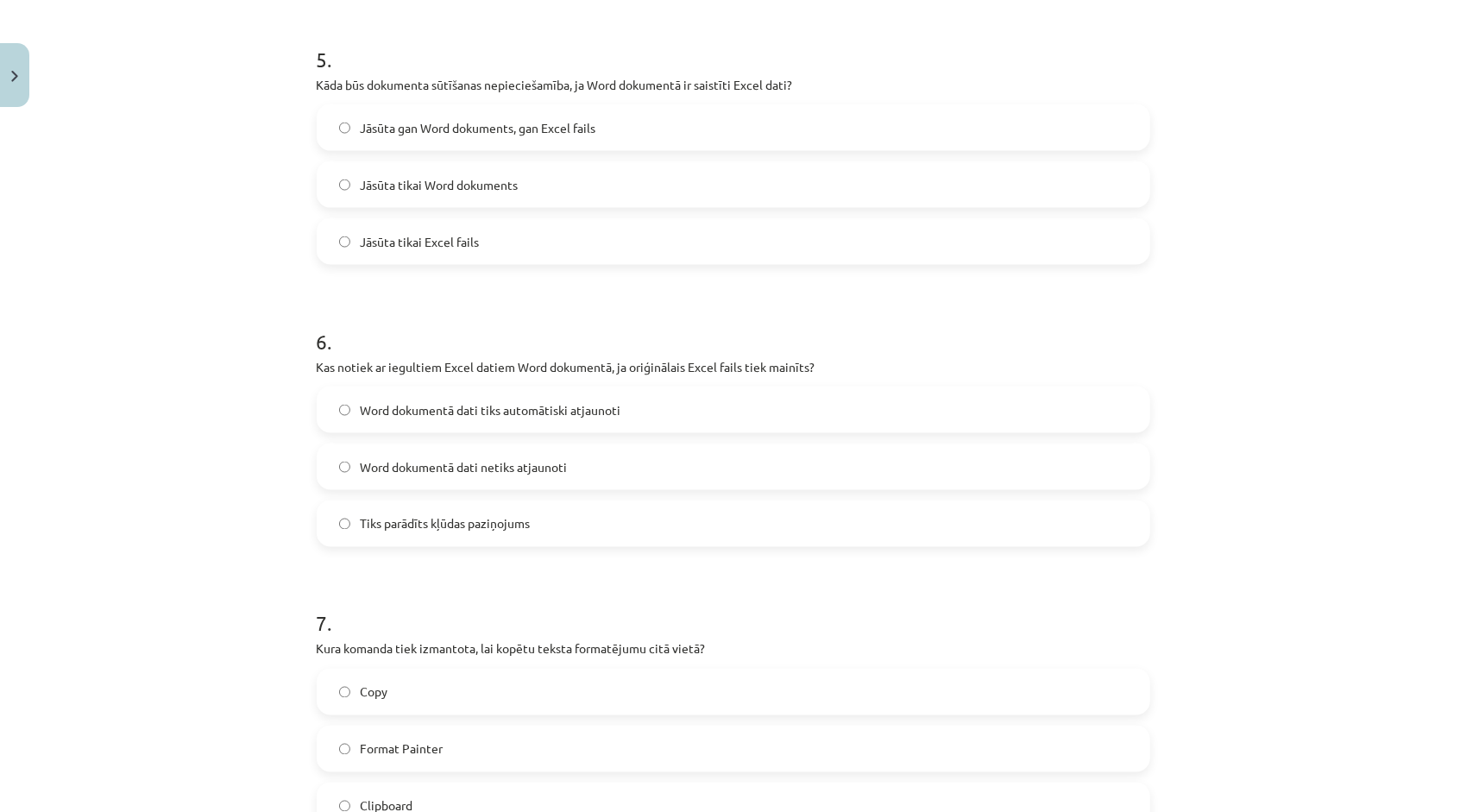
click at [535, 411] on span "Word dokumentā dati tiks automātiski atjaunoti" at bounding box center [491, 410] width 261 height 18
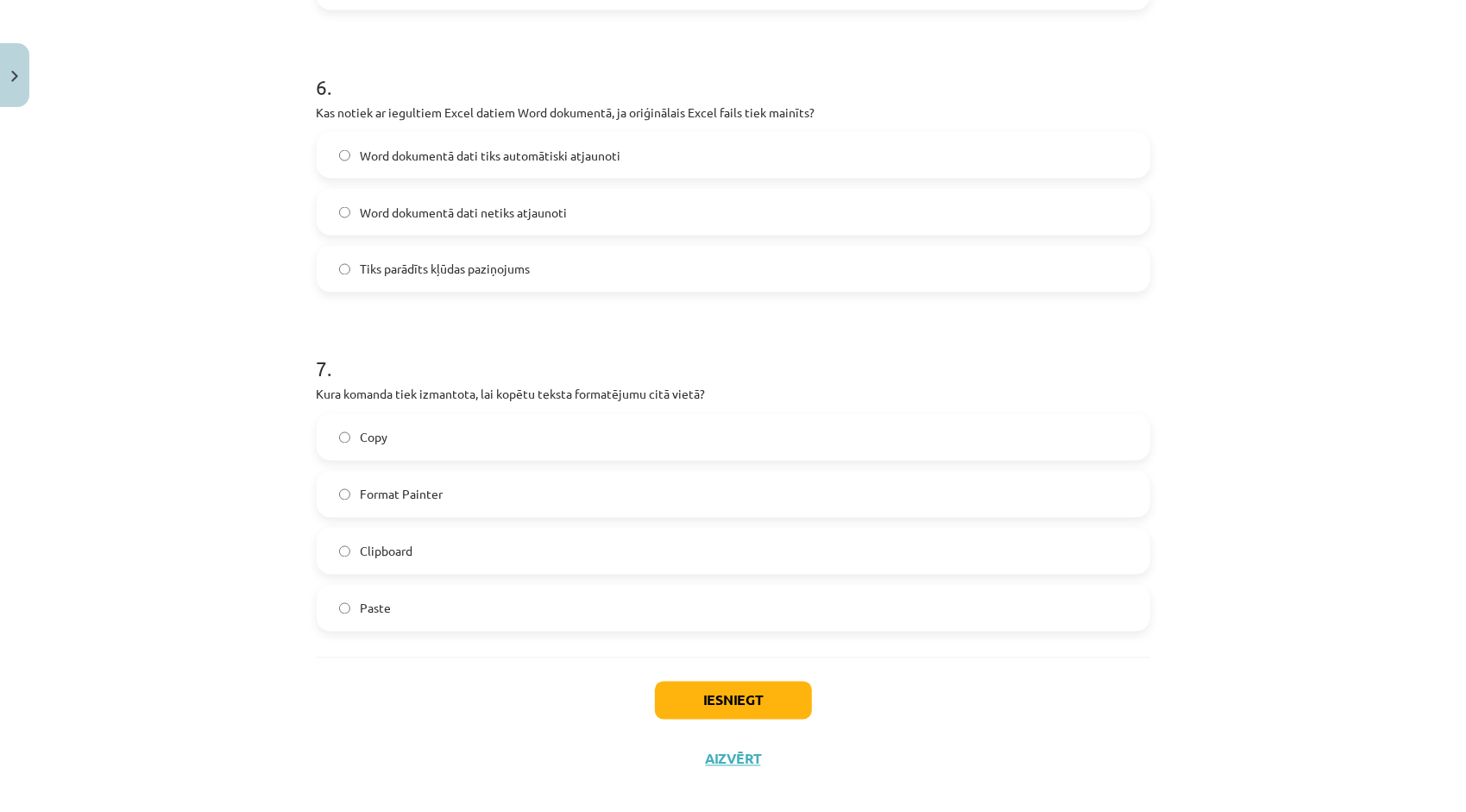
scroll to position [1941, 0]
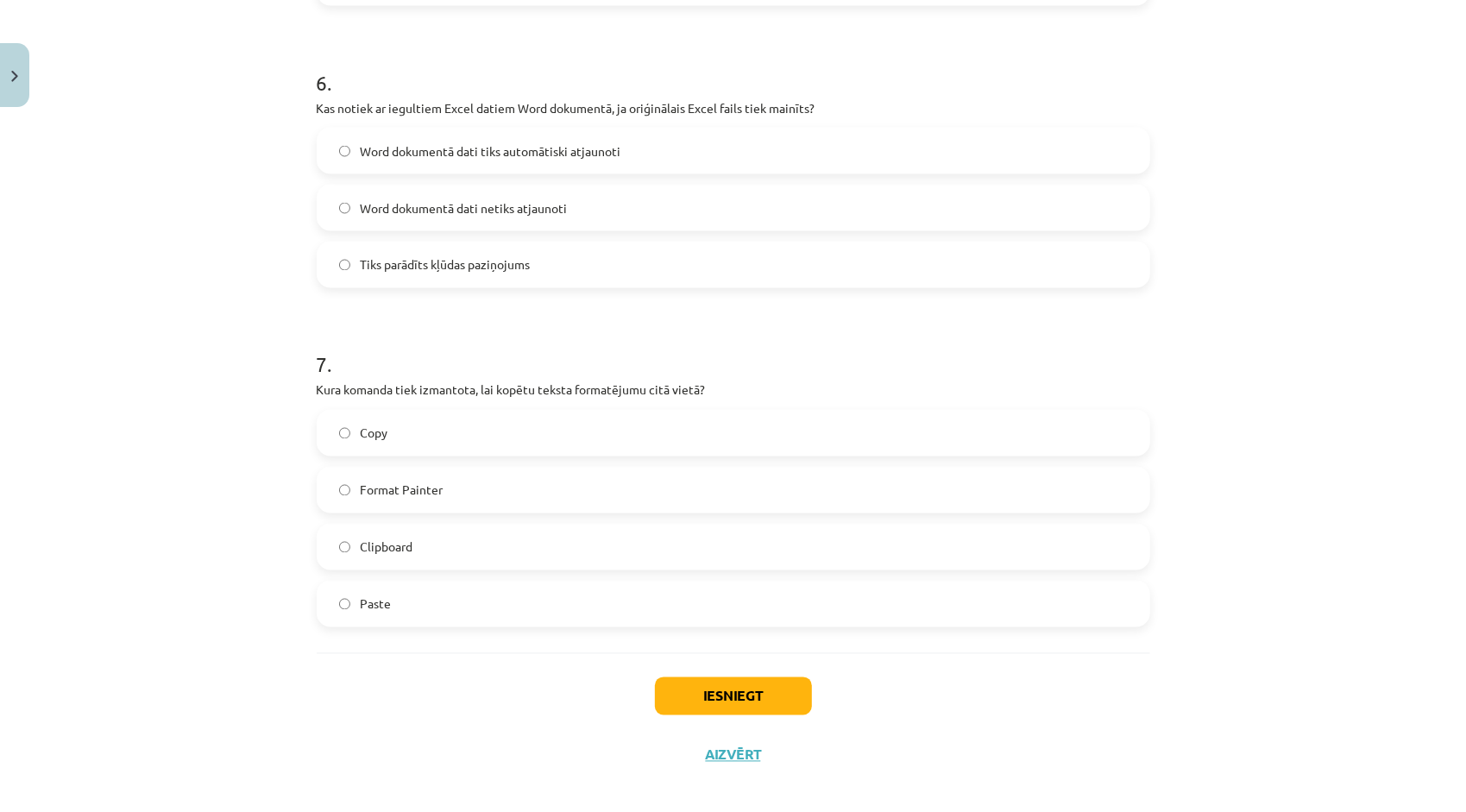
click at [406, 501] on label "Format Painter" at bounding box center [733, 490] width 830 height 43
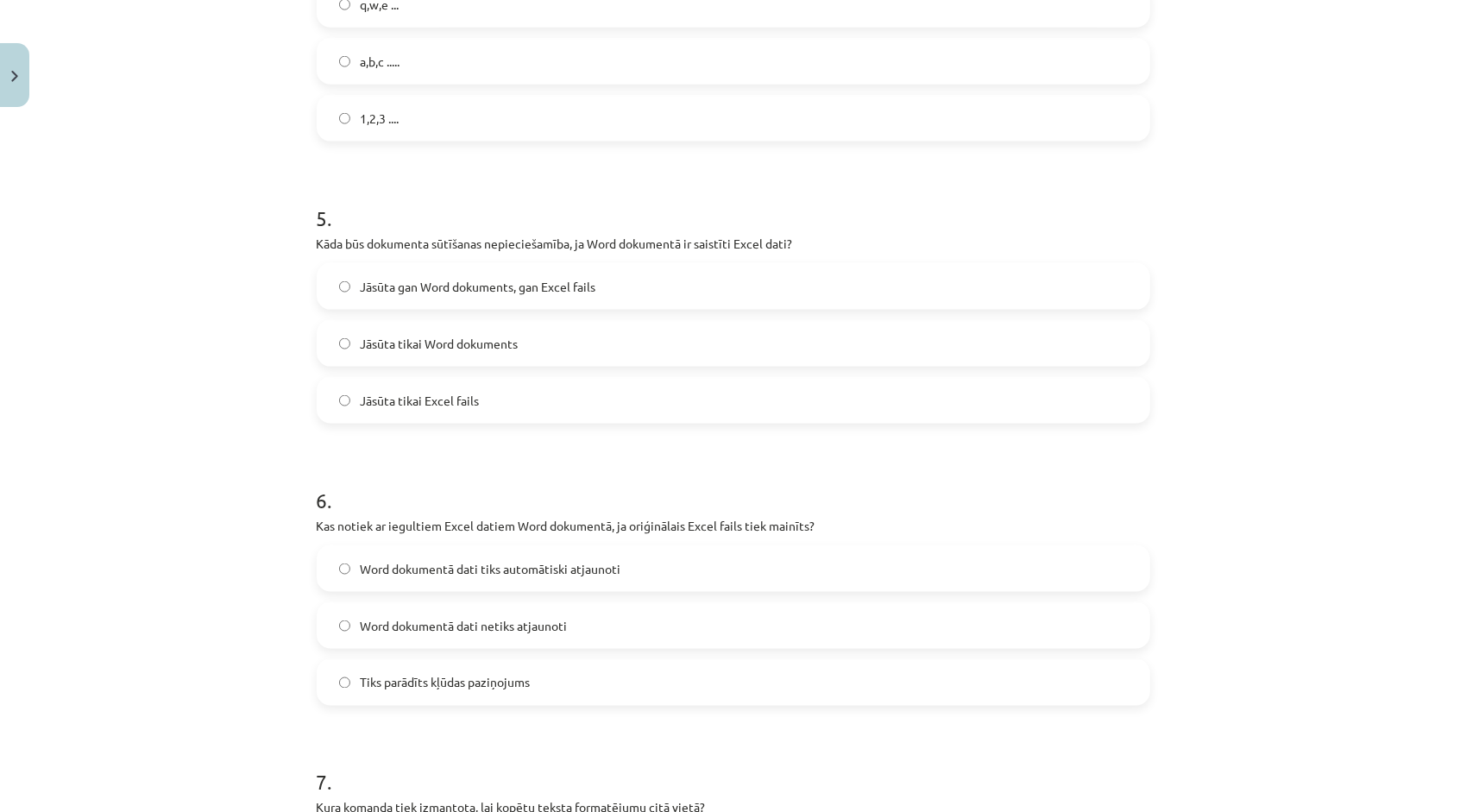
scroll to position [1955, 0]
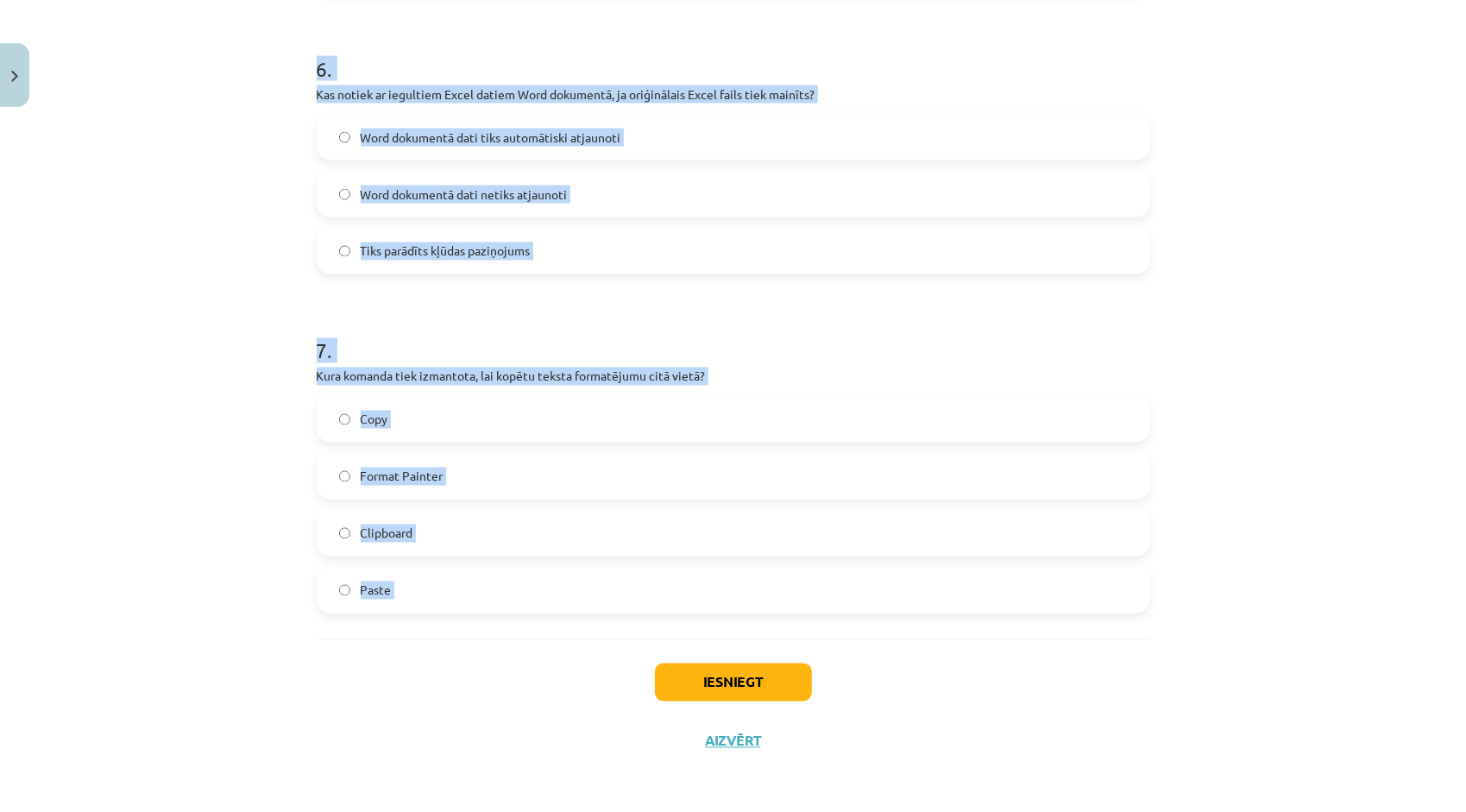
drag, startPoint x: 312, startPoint y: 380, endPoint x: 434, endPoint y: 638, distance: 285.4
copy form "8 . Lore ipsum dol sitametc adipis elitsedd Eius temporinc? Utlaboreet Dolore M…"
click at [192, 552] on div "Mācību tēma: Datorikas - 10. klases 1. ieskaites mācību materiāls #10 9. tēma –…" at bounding box center [733, 406] width 1466 height 812
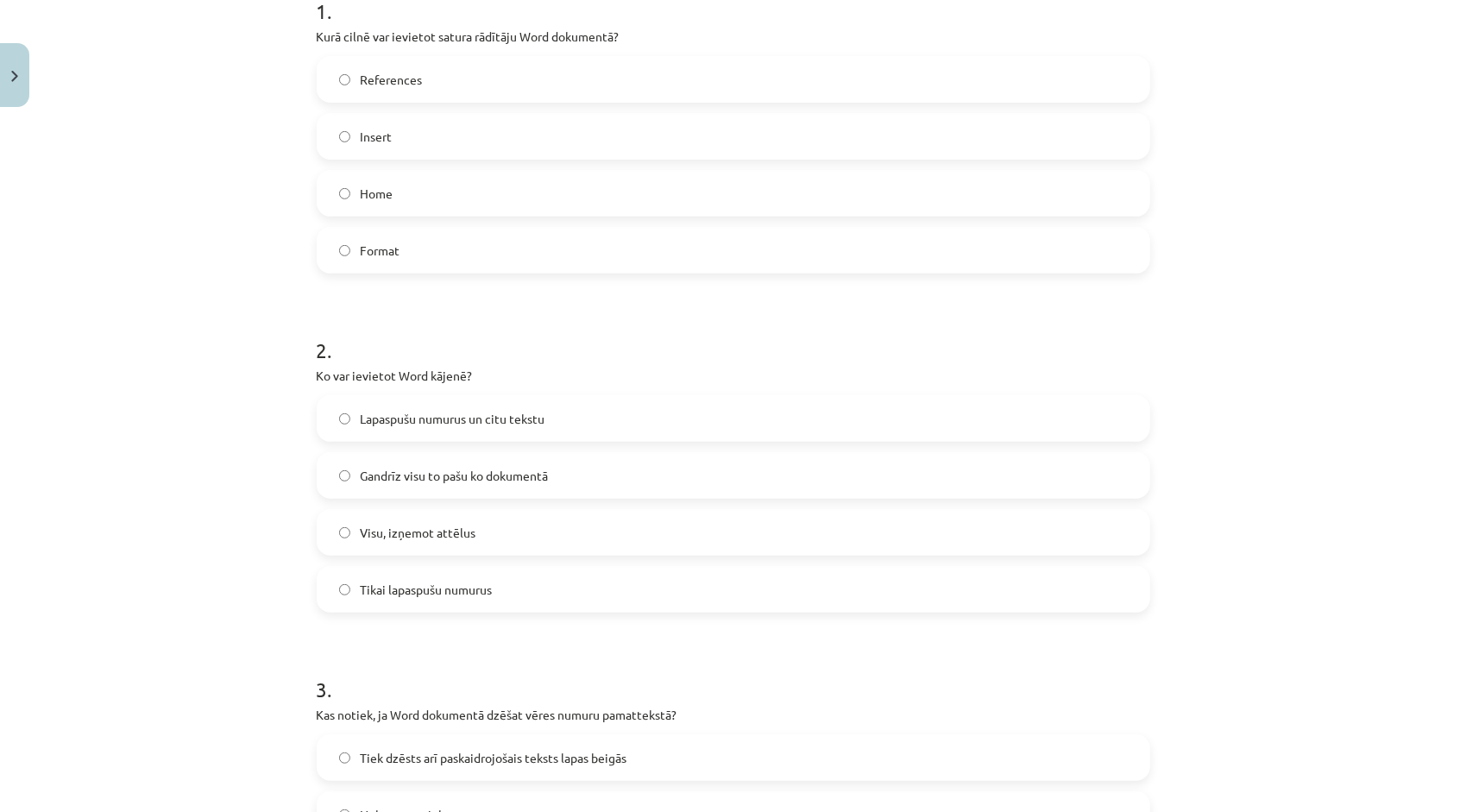
scroll to position [316, 0]
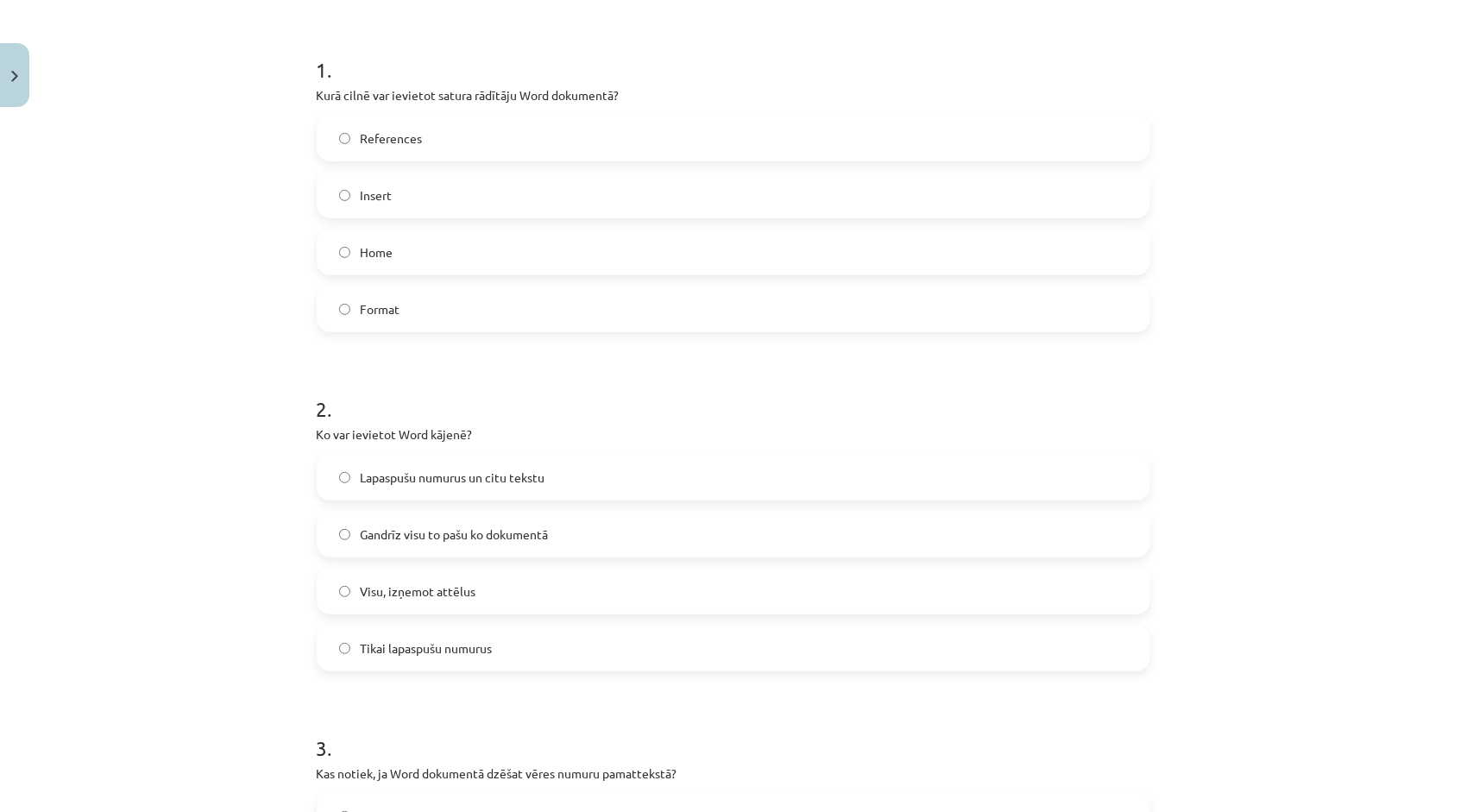
click at [493, 466] on label "Lapaspušu numurus un citu tekstu" at bounding box center [733, 477] width 830 height 43
click at [553, 133] on label "References" at bounding box center [733, 138] width 830 height 43
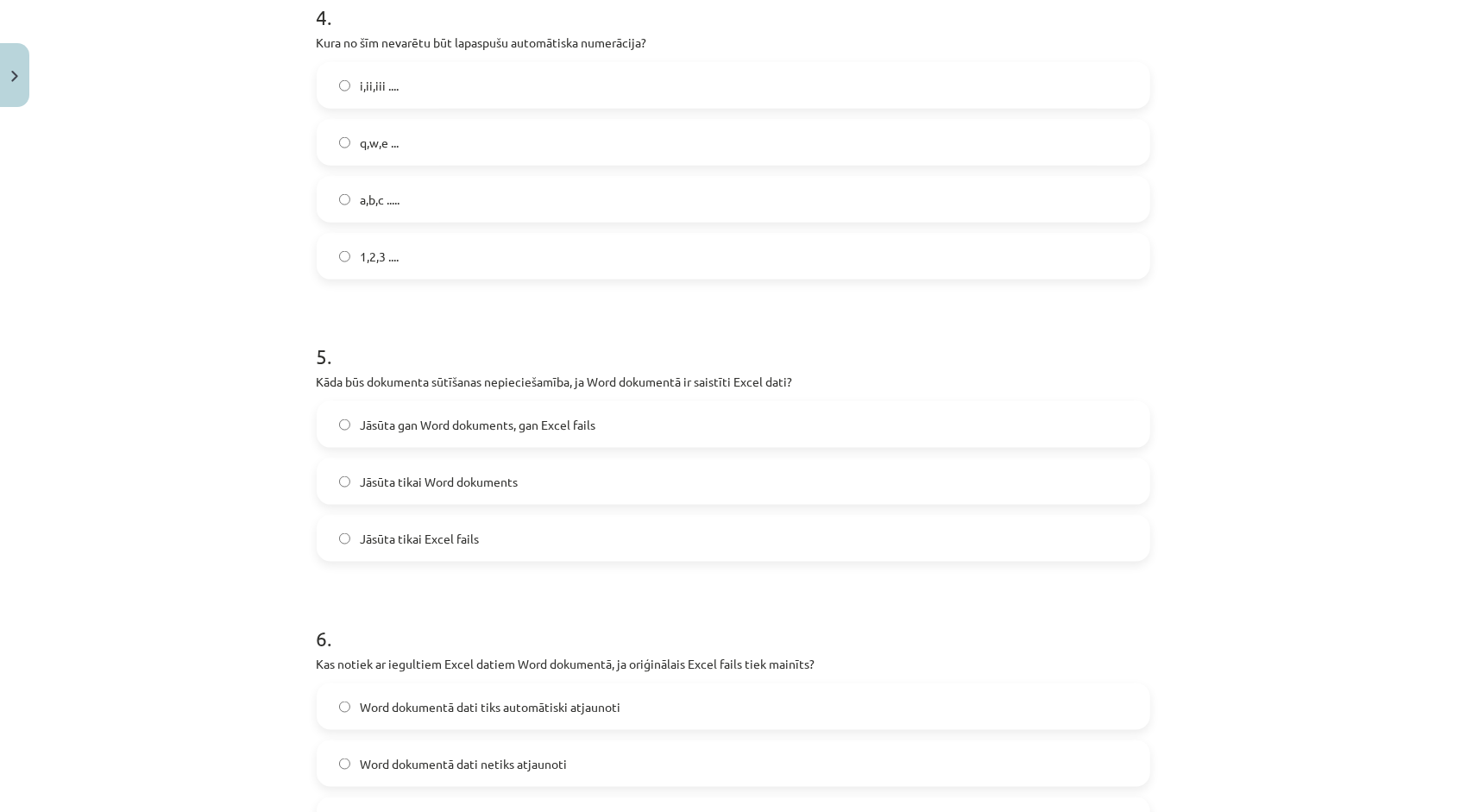
scroll to position [1437, 0]
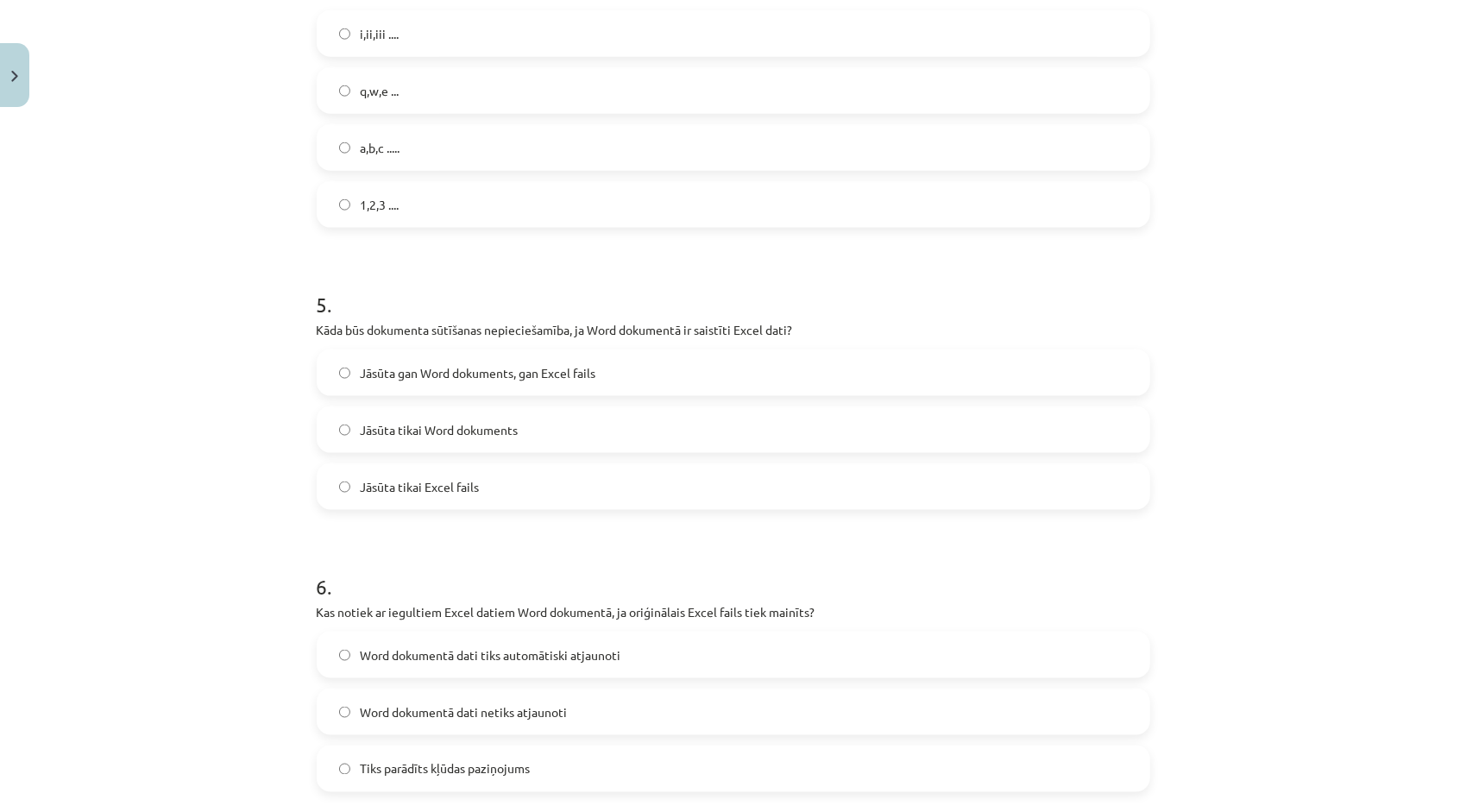
click at [464, 102] on label "q,w,e ..." at bounding box center [733, 91] width 830 height 43
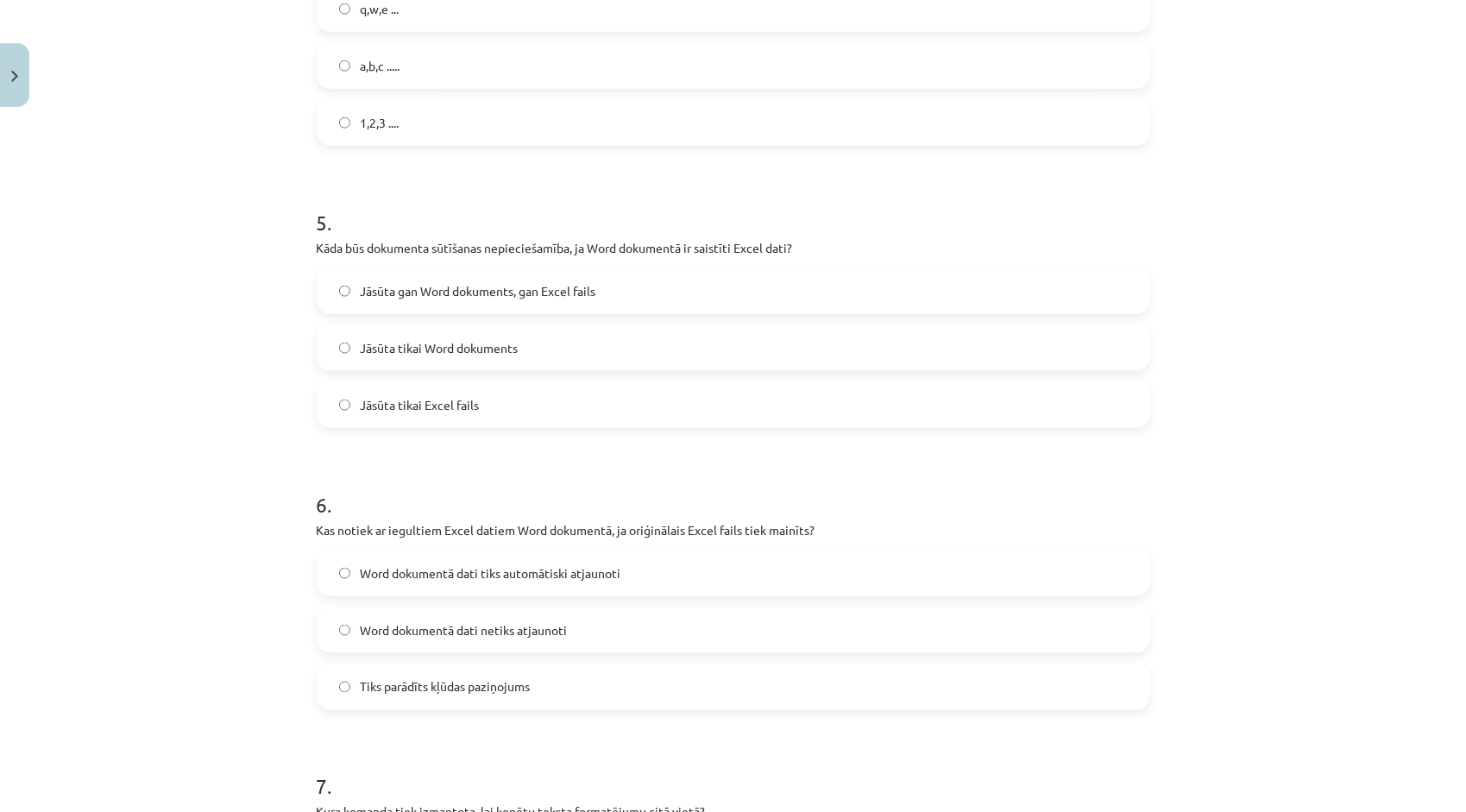
scroll to position [1523, 0]
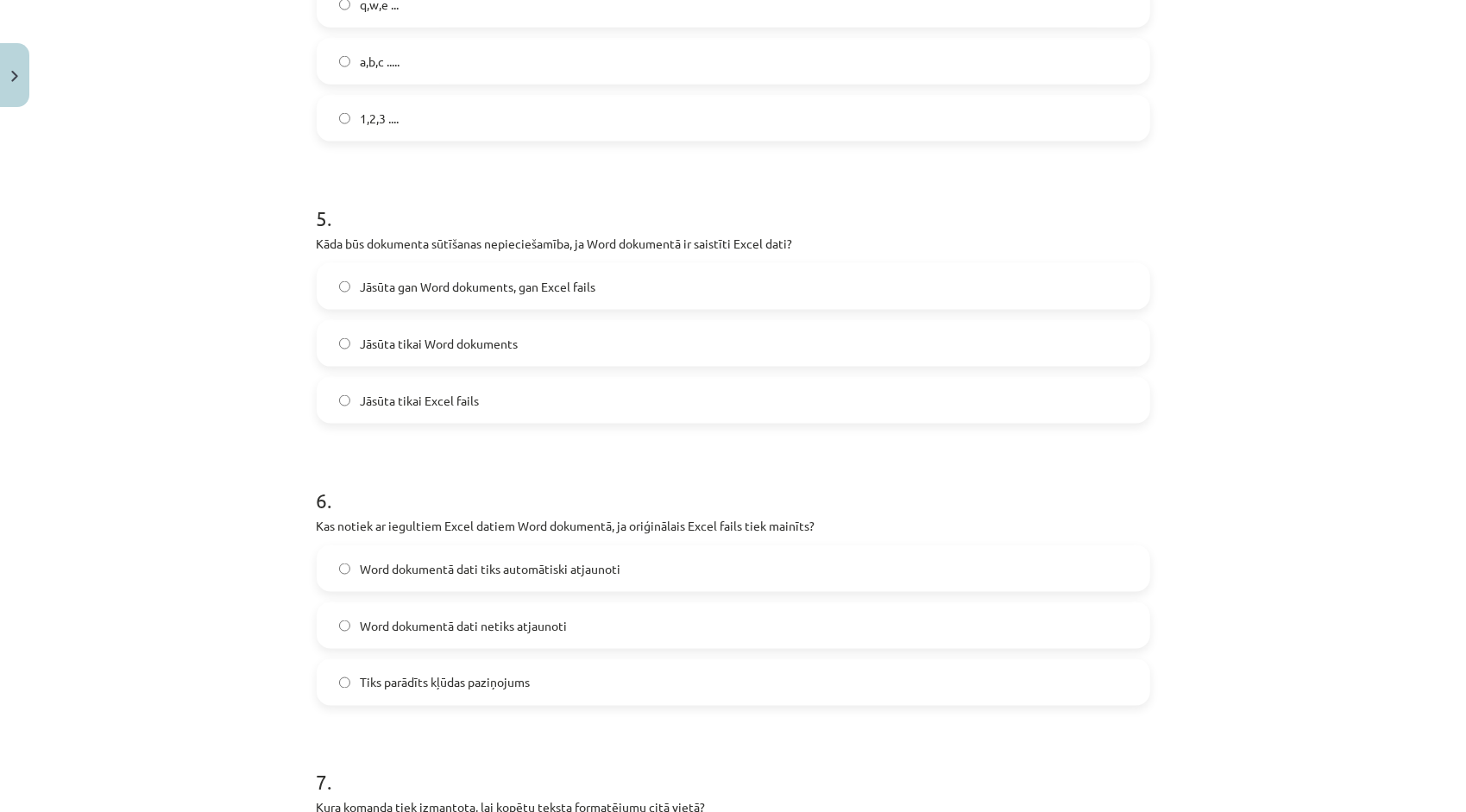
click at [498, 292] on span "Jāsūta gan Word dokuments, gan Excel fails" at bounding box center [478, 287] width 236 height 18
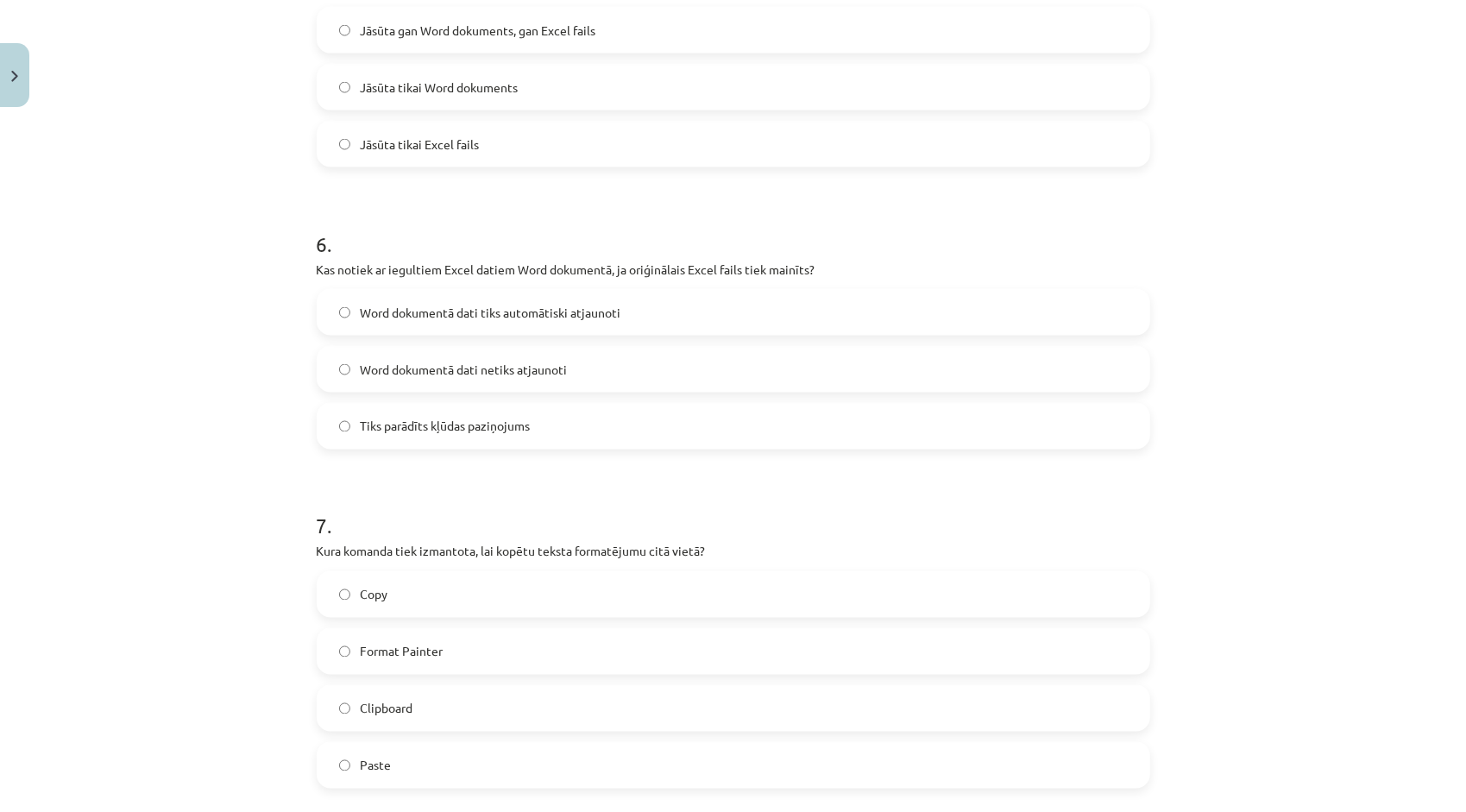
scroll to position [1782, 0]
click at [523, 349] on label "Word dokumentā dati netiks atjaunoti" at bounding box center [733, 367] width 830 height 43
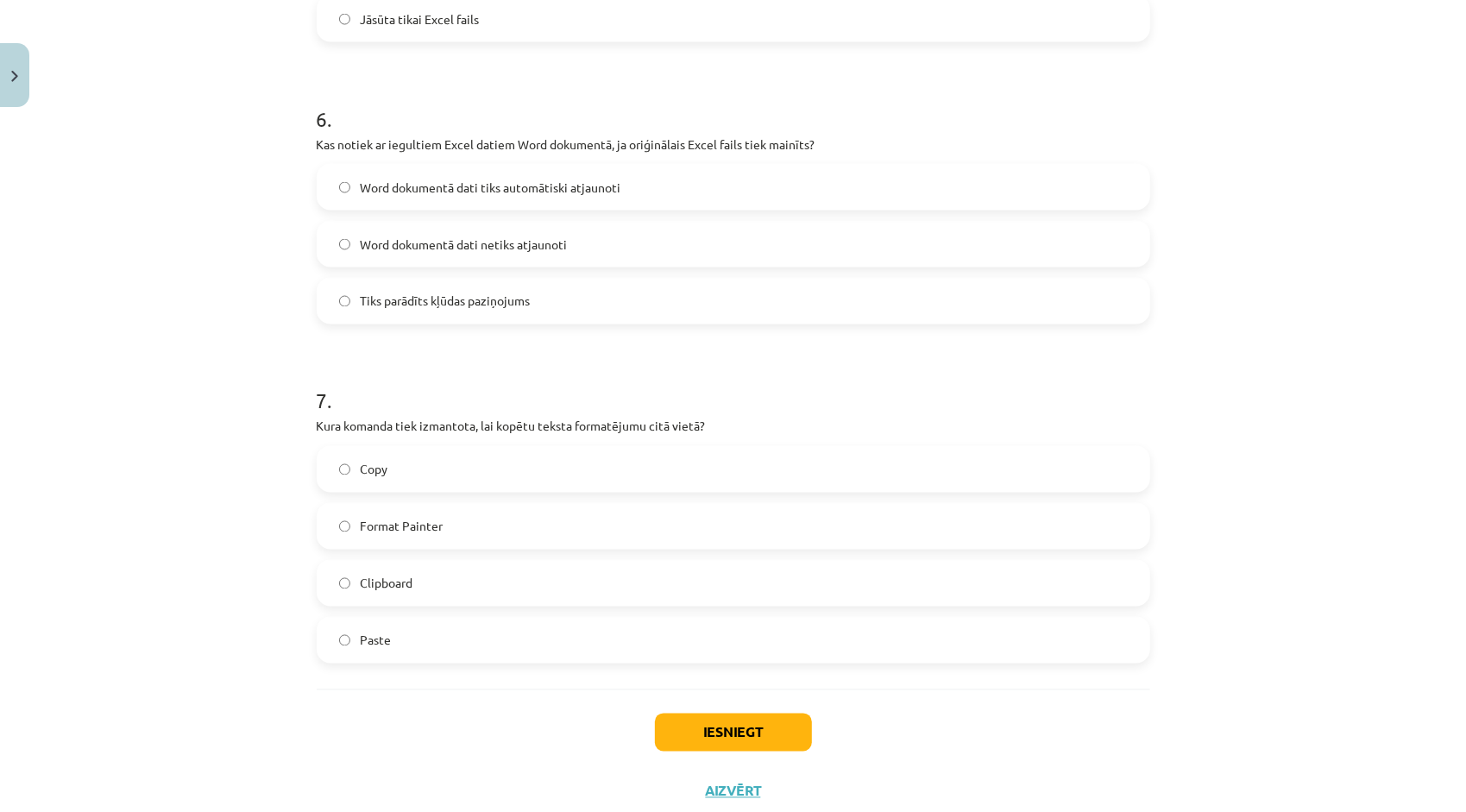
scroll to position [1955, 0]
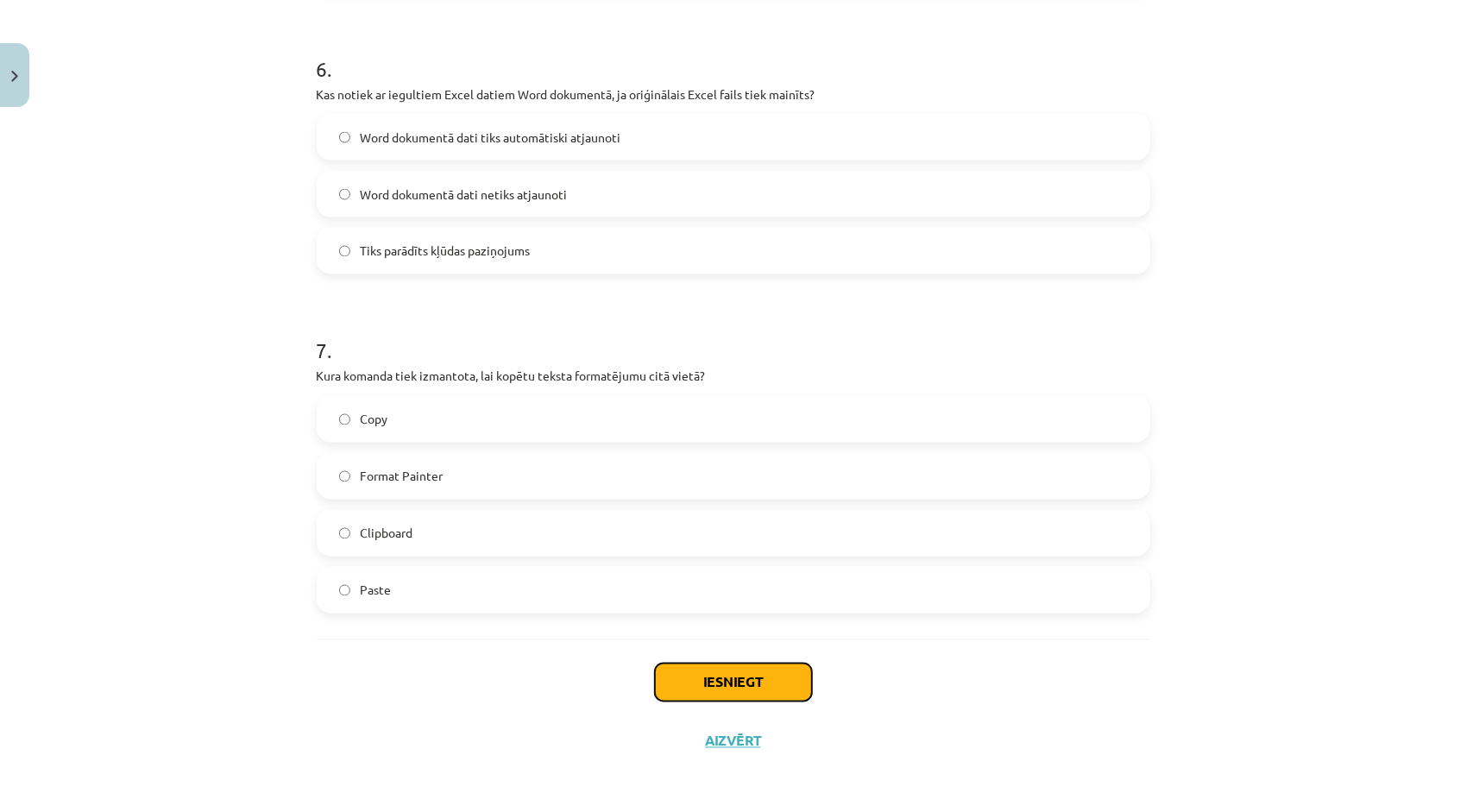
click at [754, 683] on button "Iesniegt" at bounding box center [733, 683] width 157 height 38
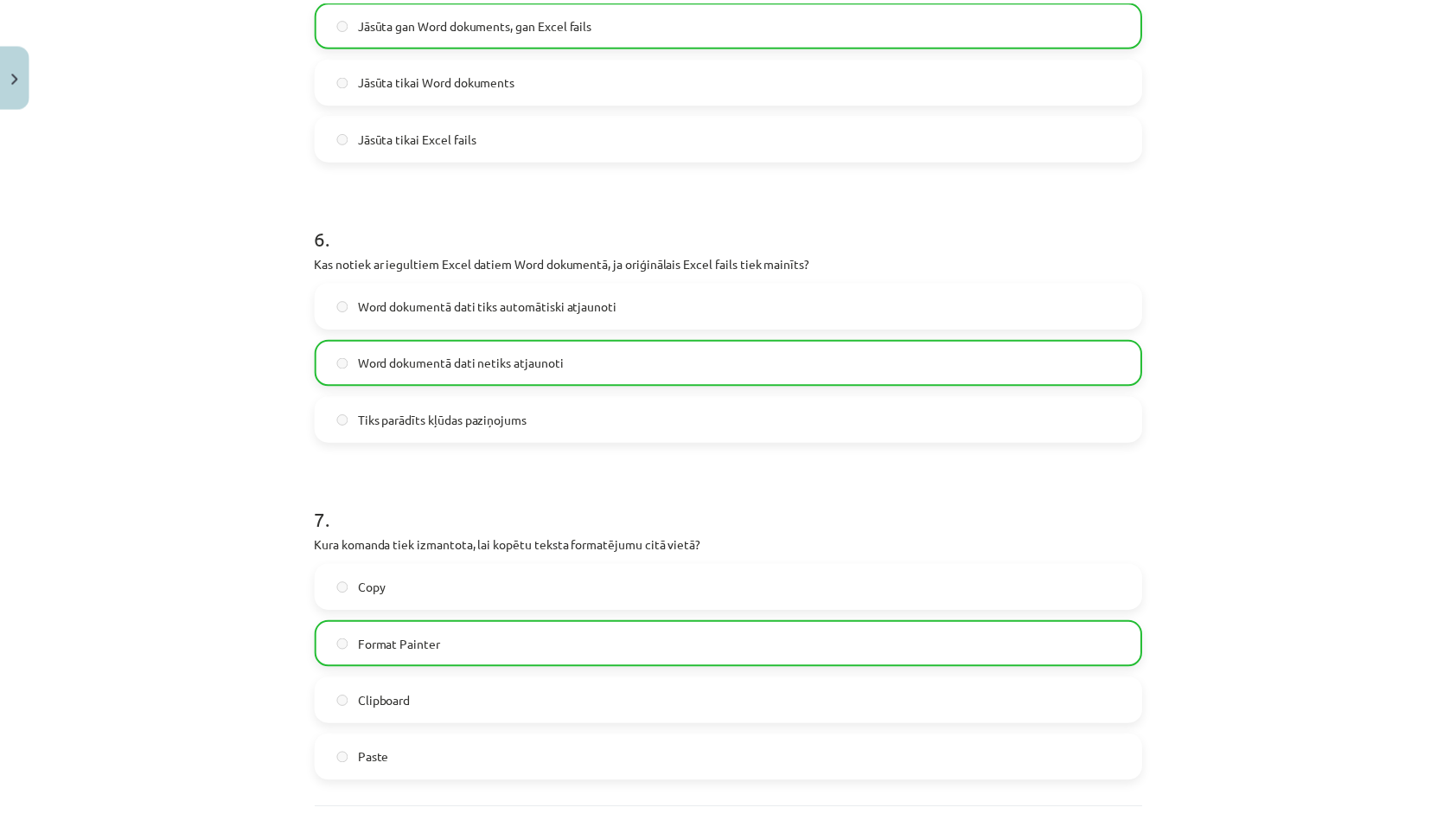
scroll to position [2014, 0]
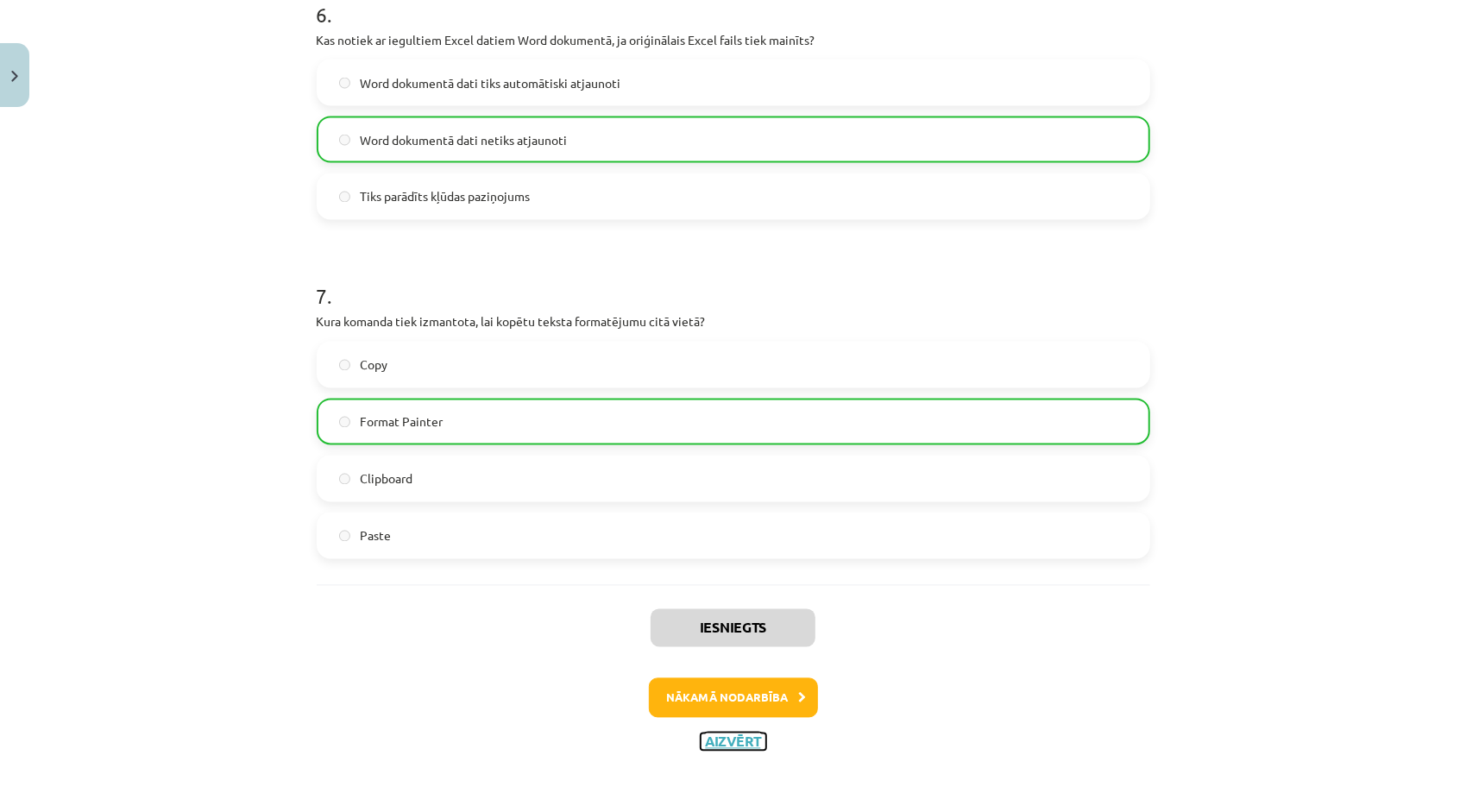
click at [729, 735] on button "Aizvērt" at bounding box center [733, 741] width 66 height 17
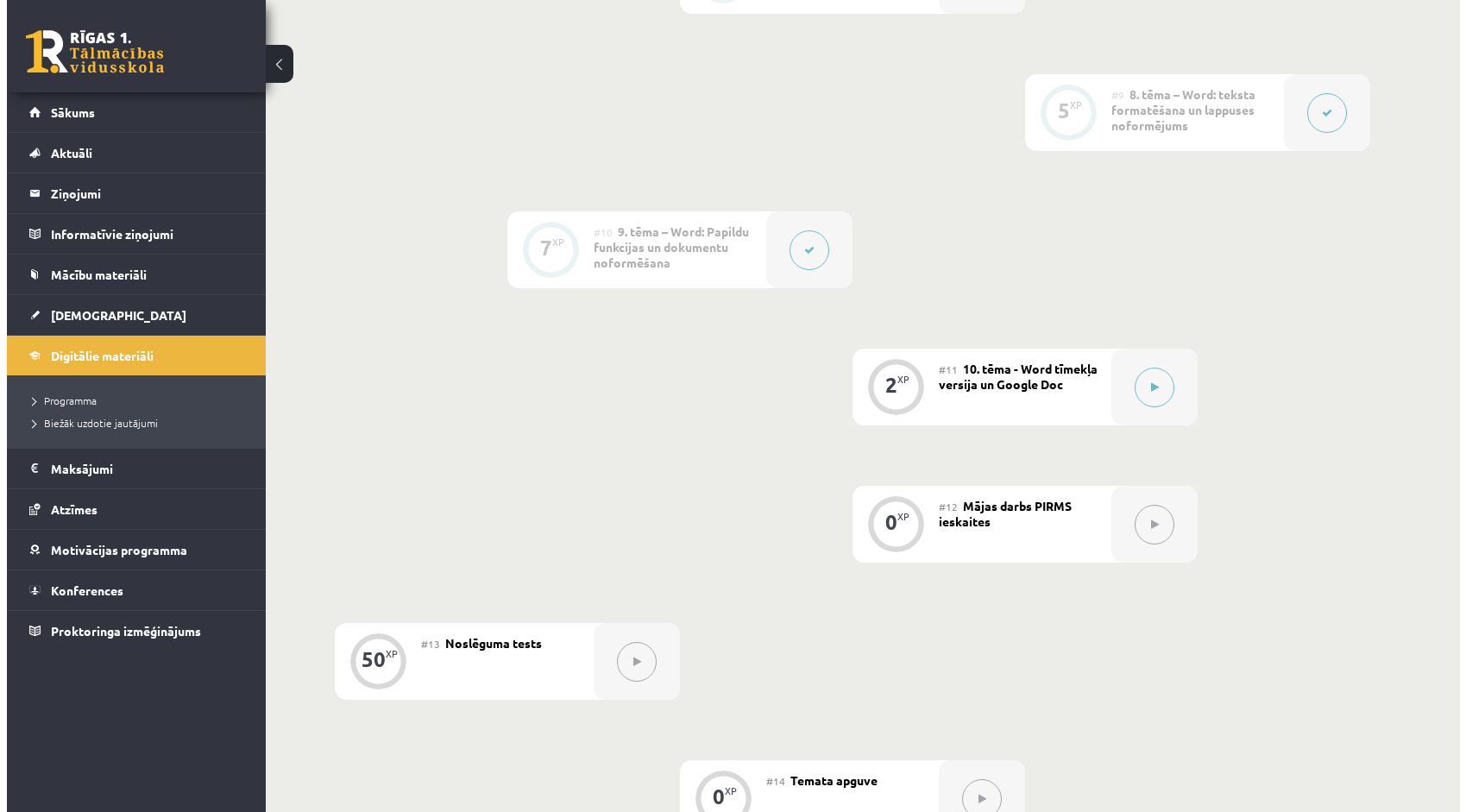
scroll to position [1553, 0]
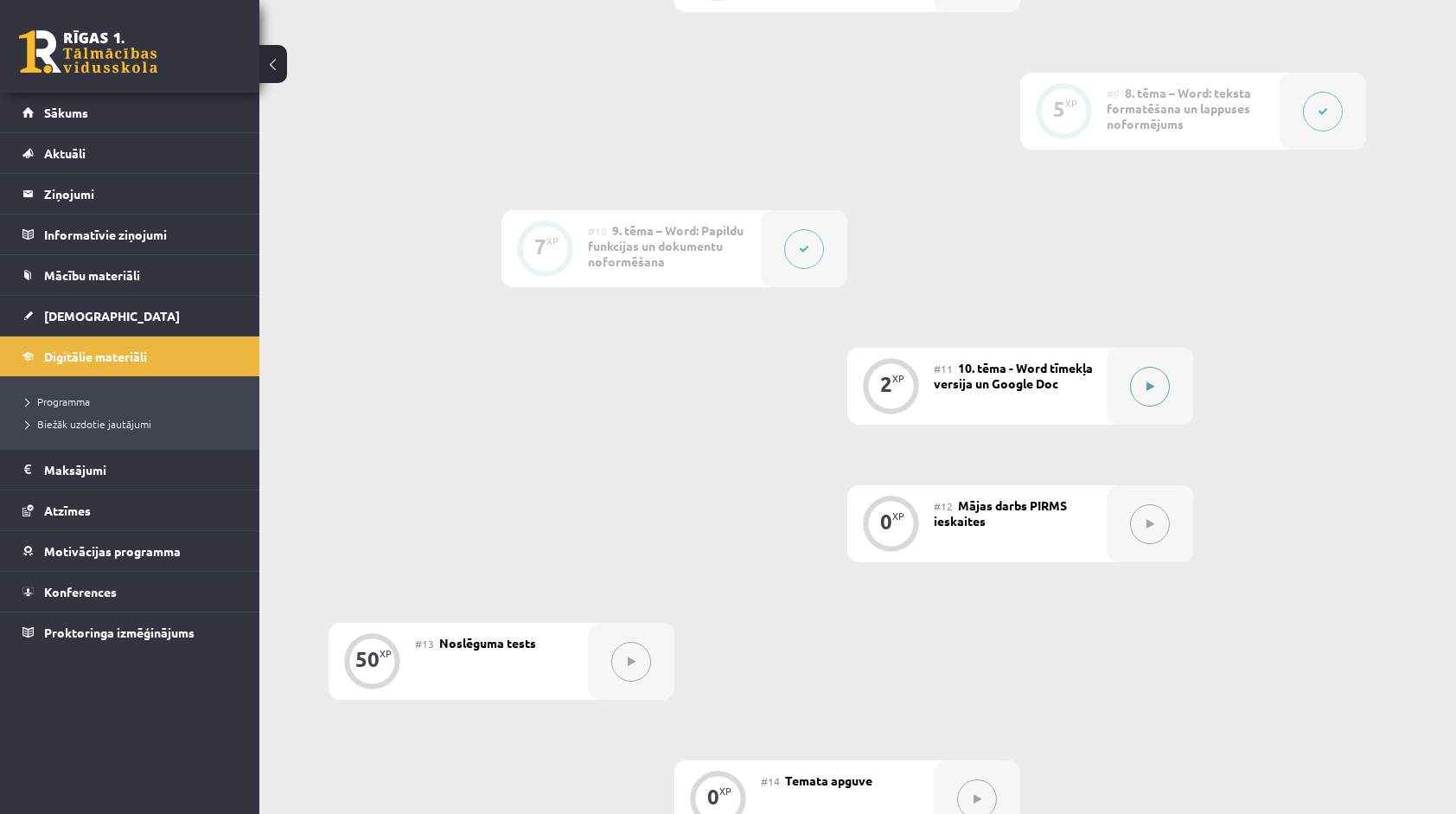
click at [1157, 389] on button at bounding box center [1150, 387] width 40 height 40
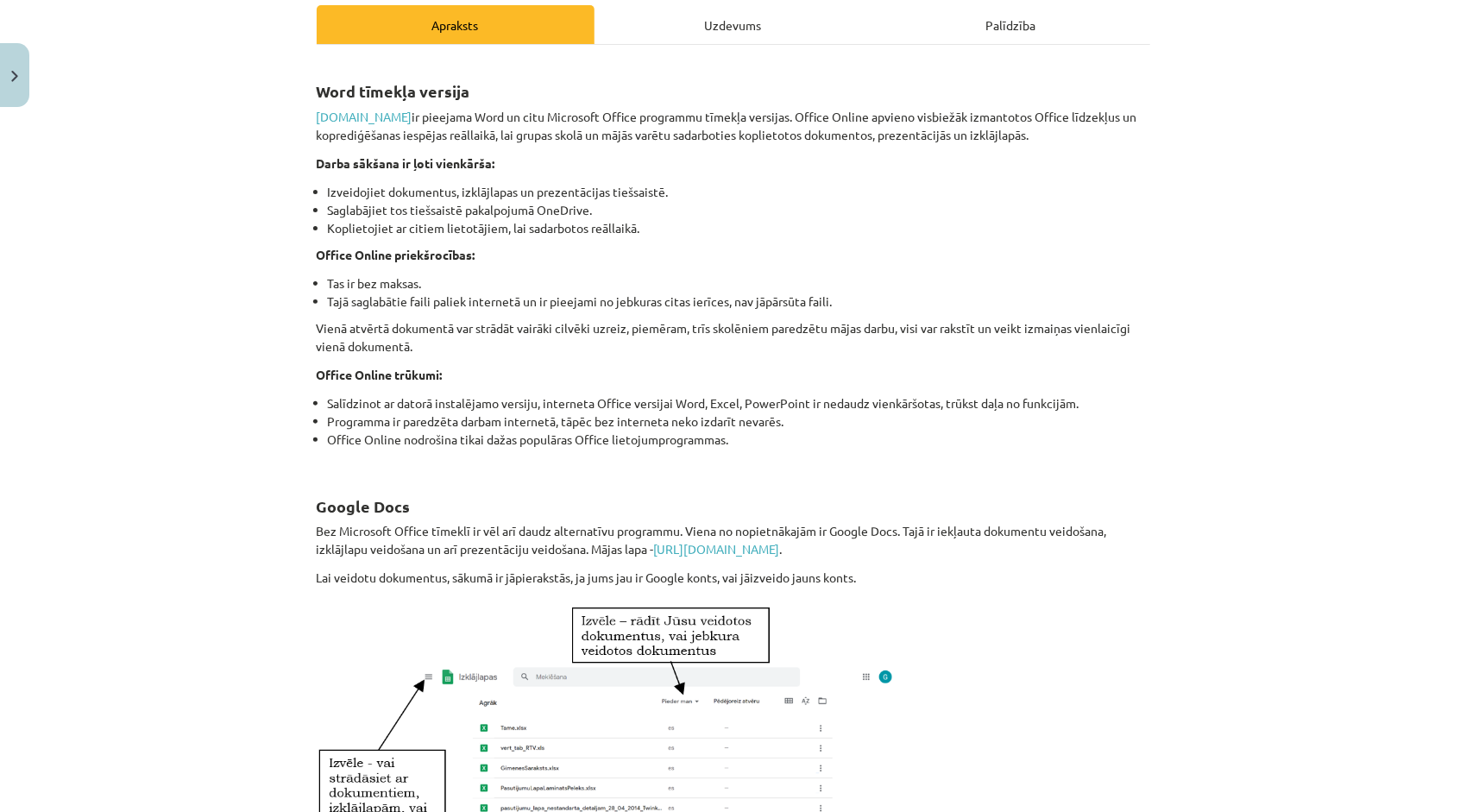
scroll to position [0, 0]
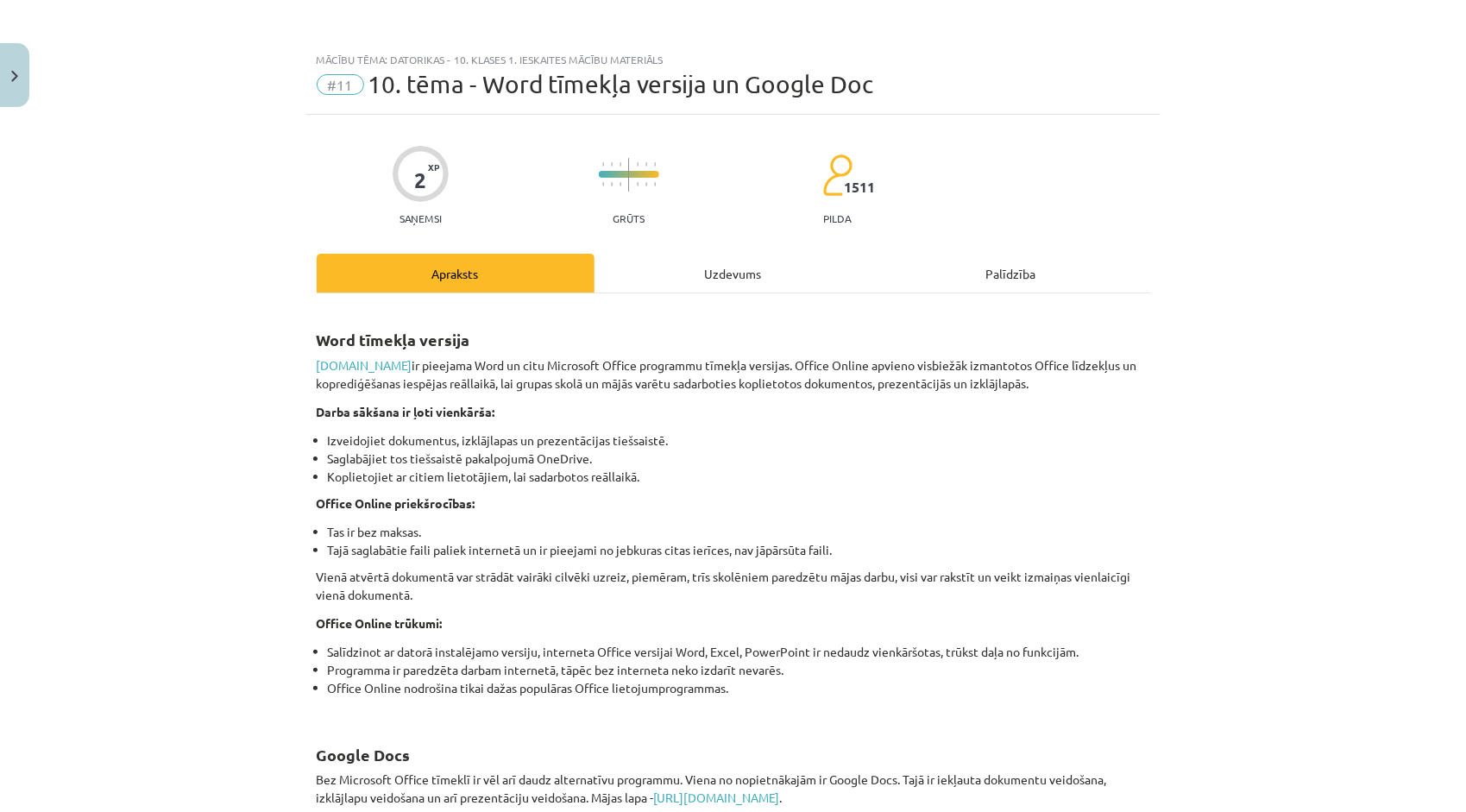
click at [731, 273] on div "Uzdevums" at bounding box center [733, 272] width 278 height 39
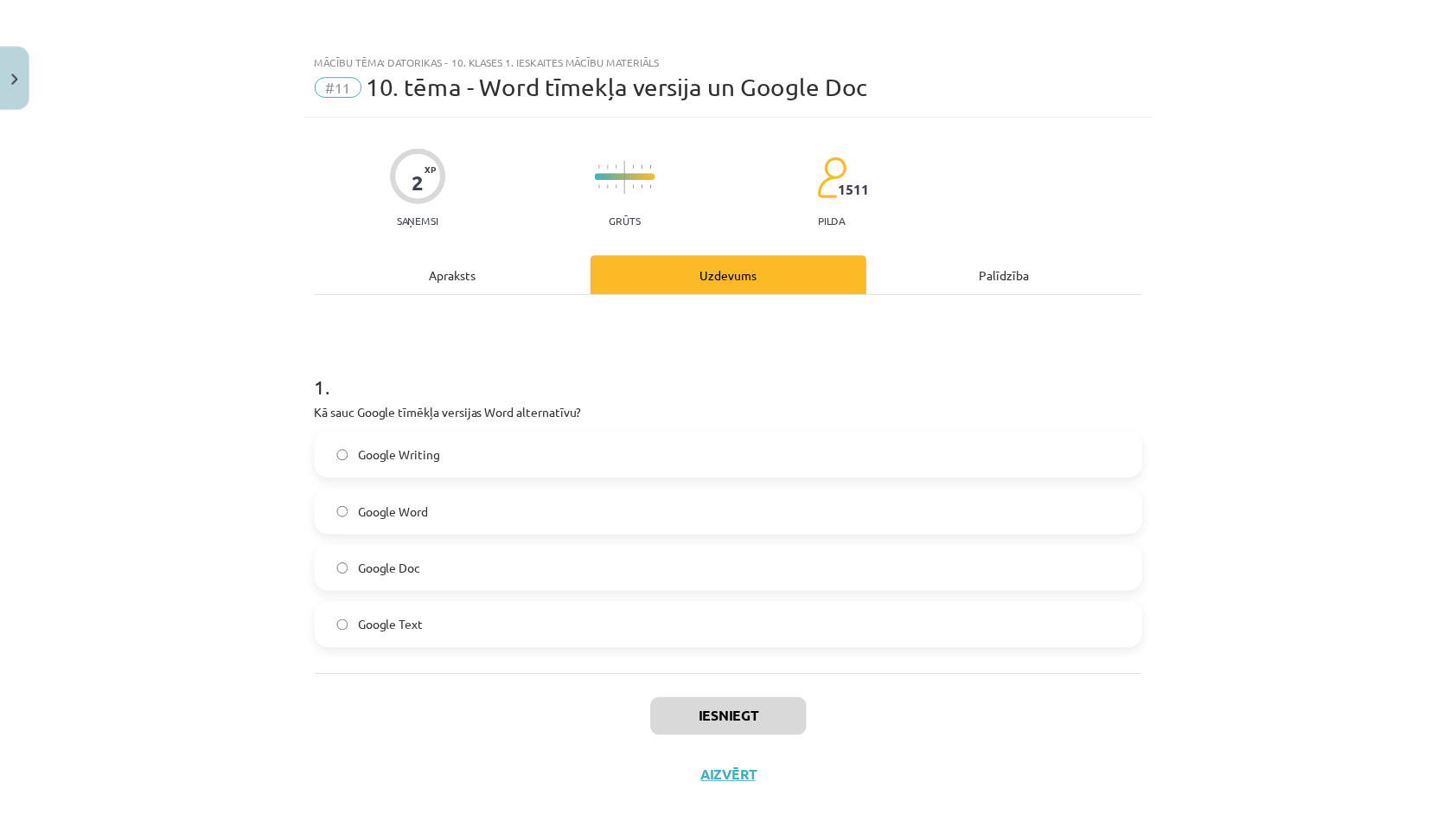
scroll to position [34, 0]
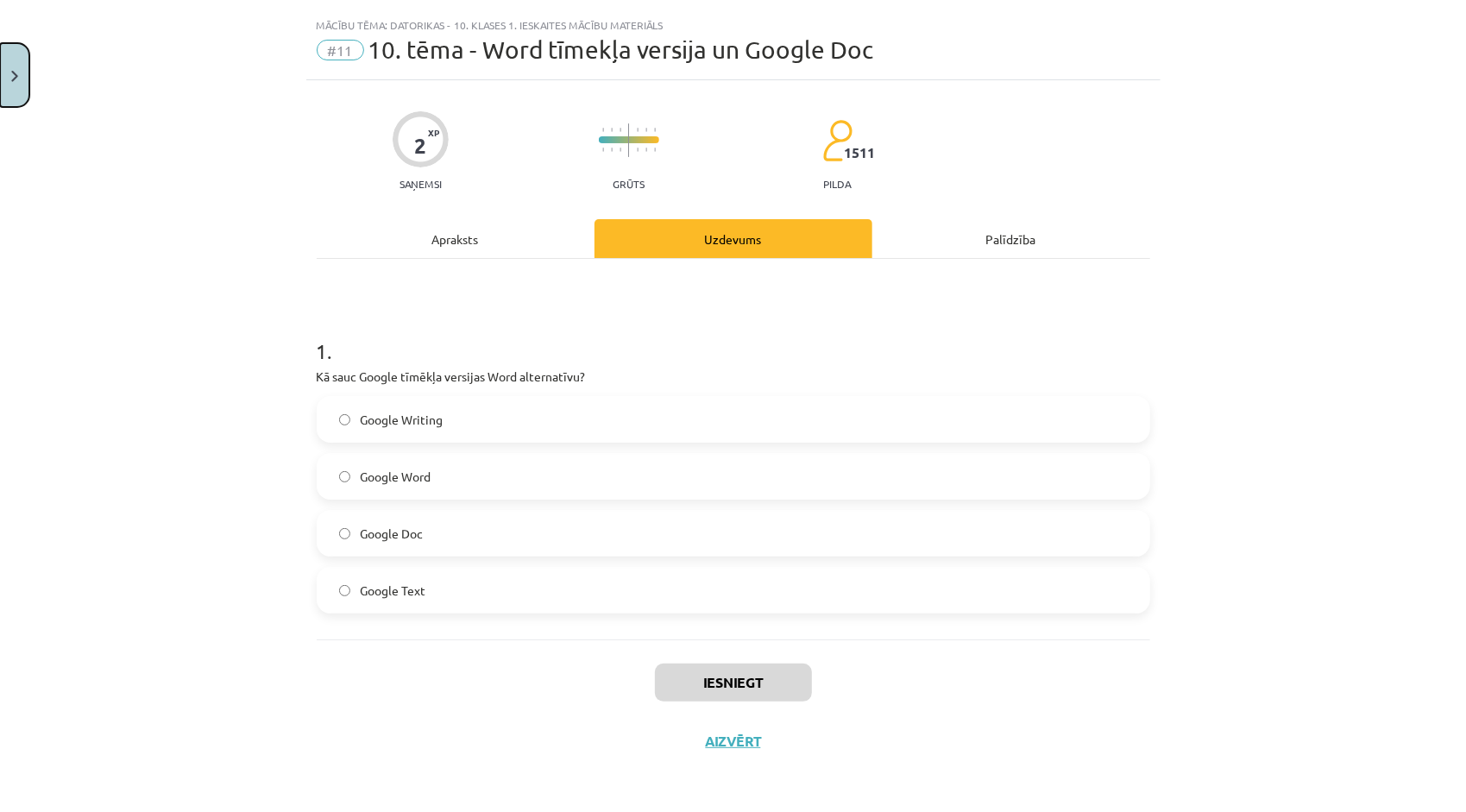
click at [12, 94] on button "Close" at bounding box center [14, 75] width 30 height 64
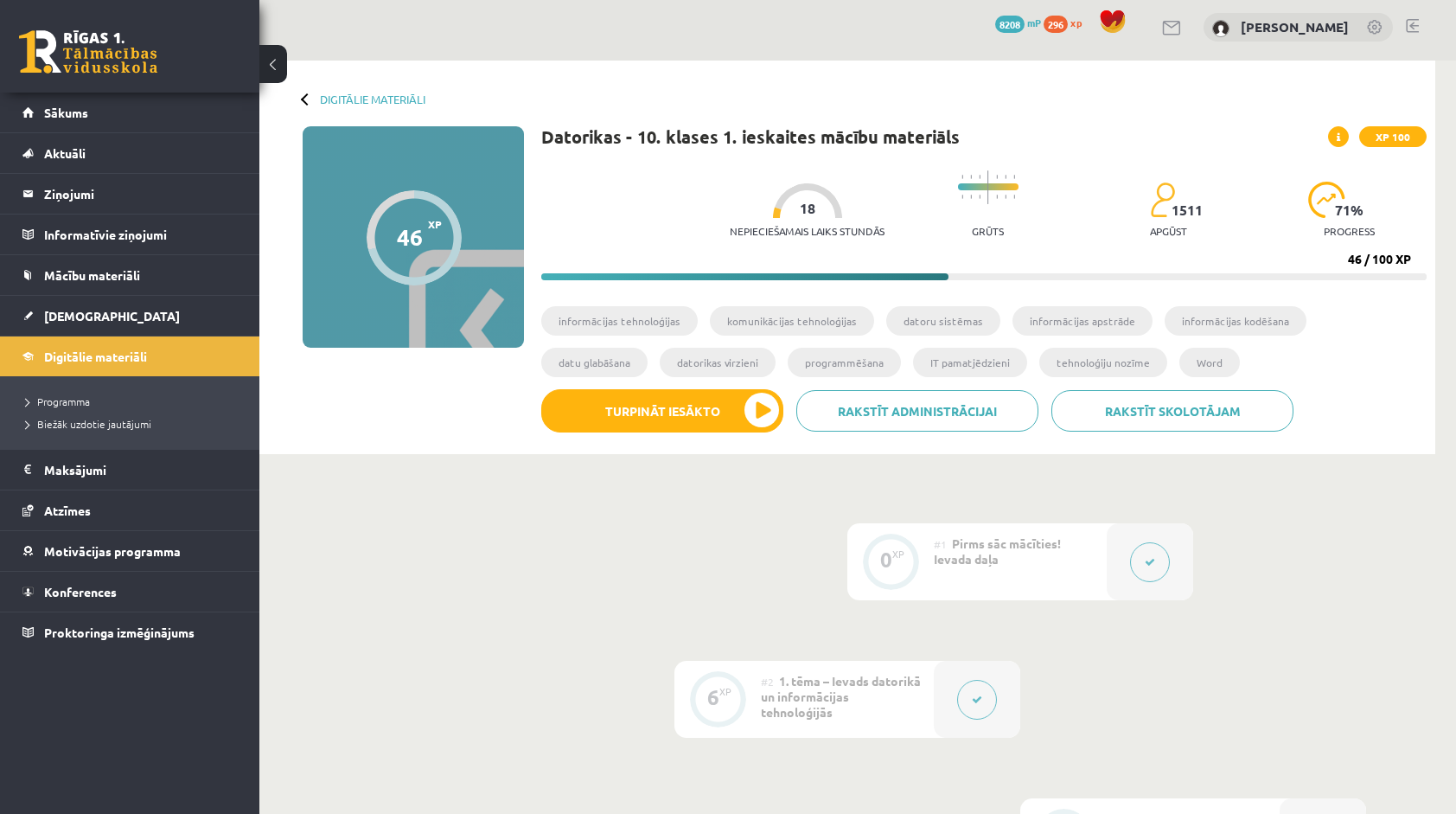
scroll to position [0, 0]
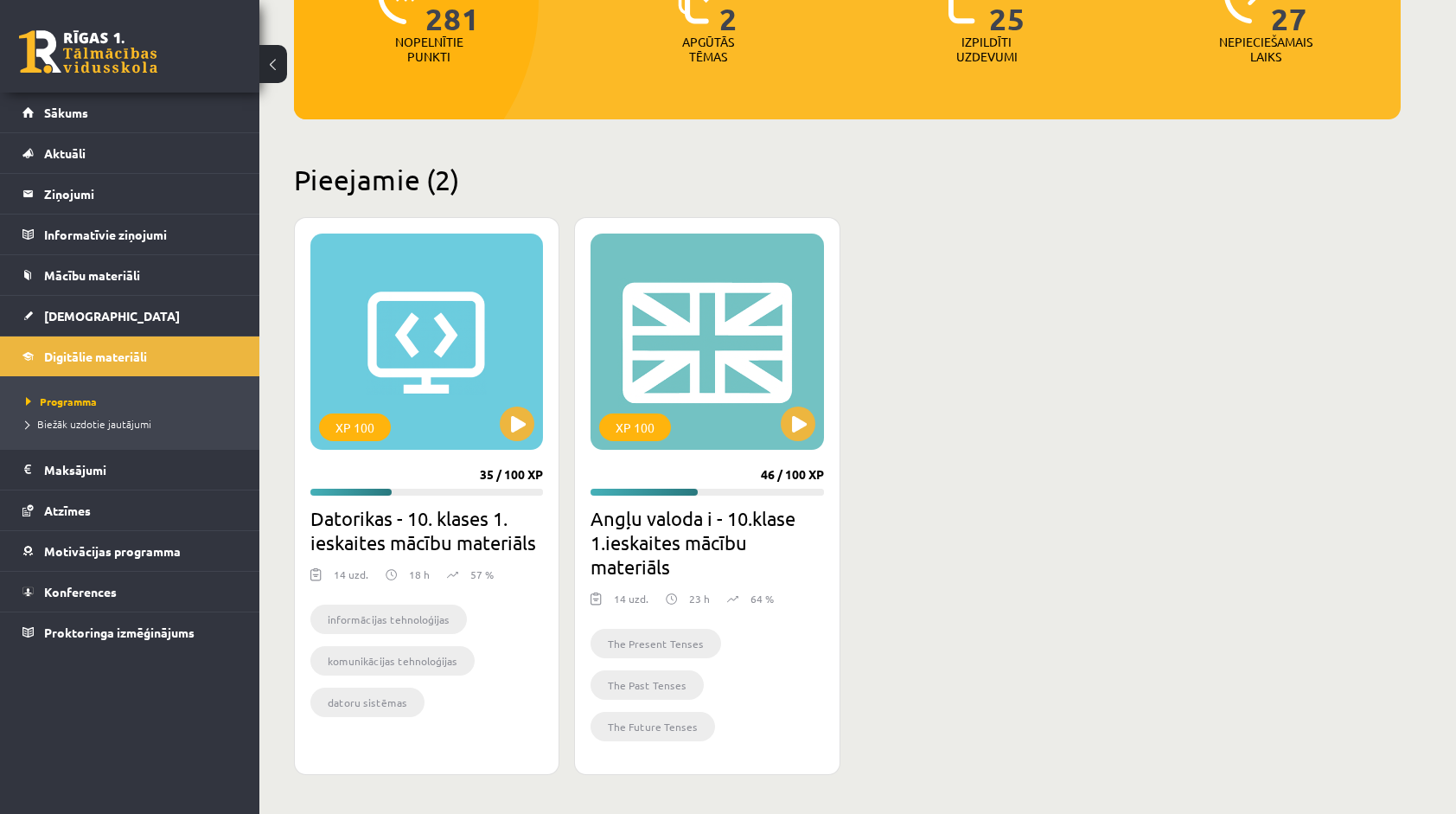
scroll to position [260, 0]
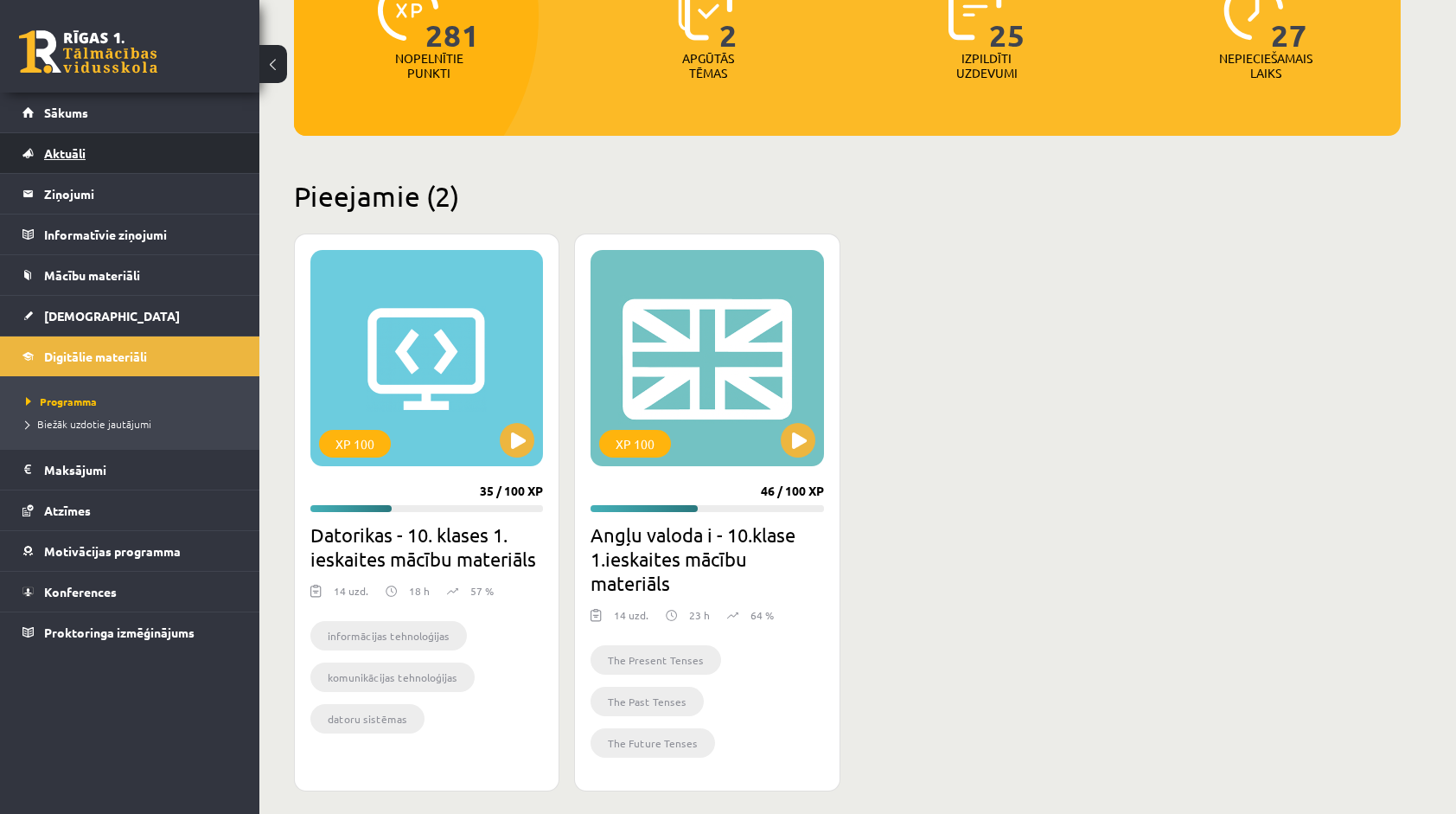
click at [111, 136] on link "Aktuāli" at bounding box center [130, 153] width 215 height 40
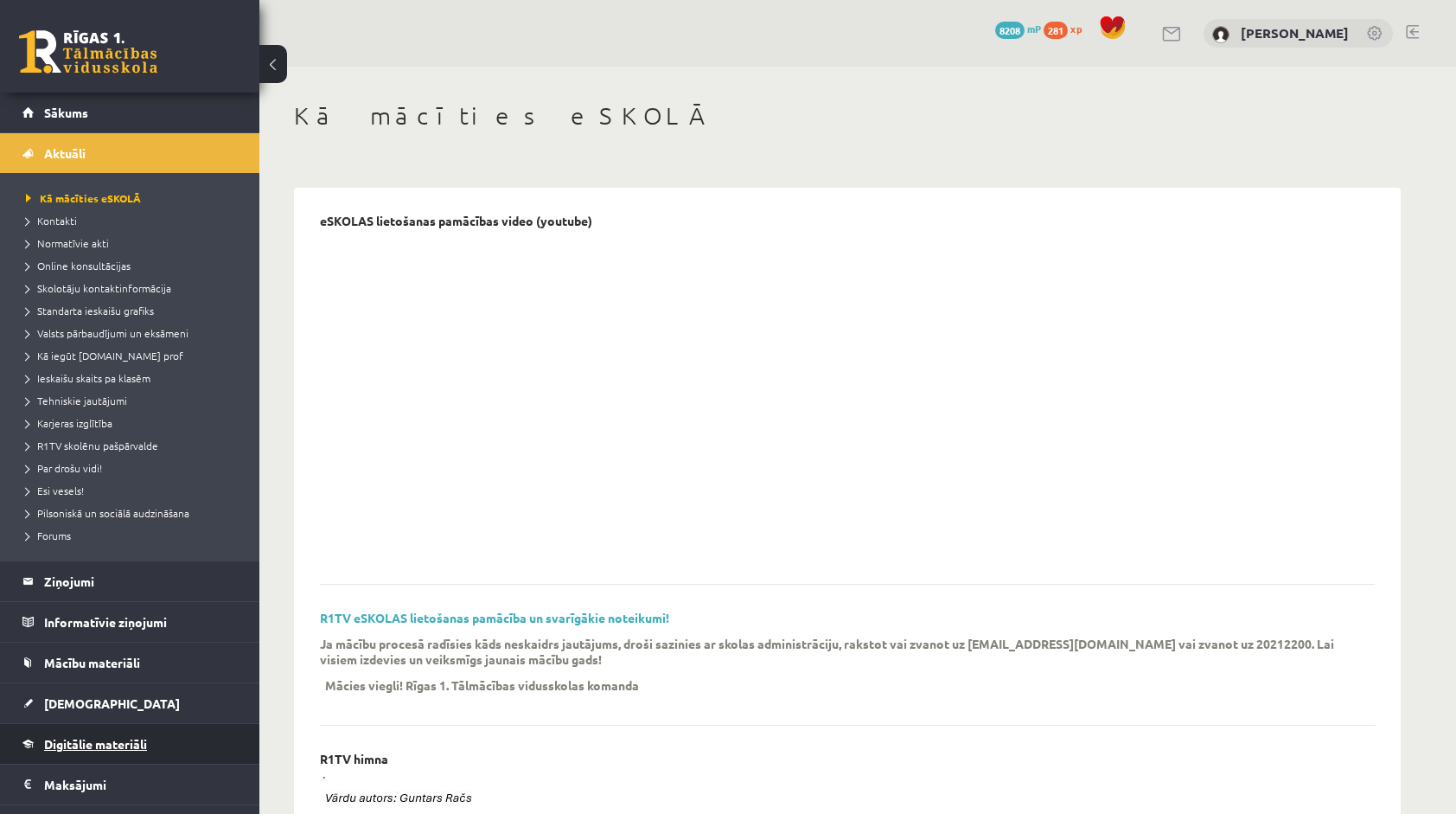
click at [96, 738] on span "Digitālie materiāli" at bounding box center [96, 743] width 103 height 15
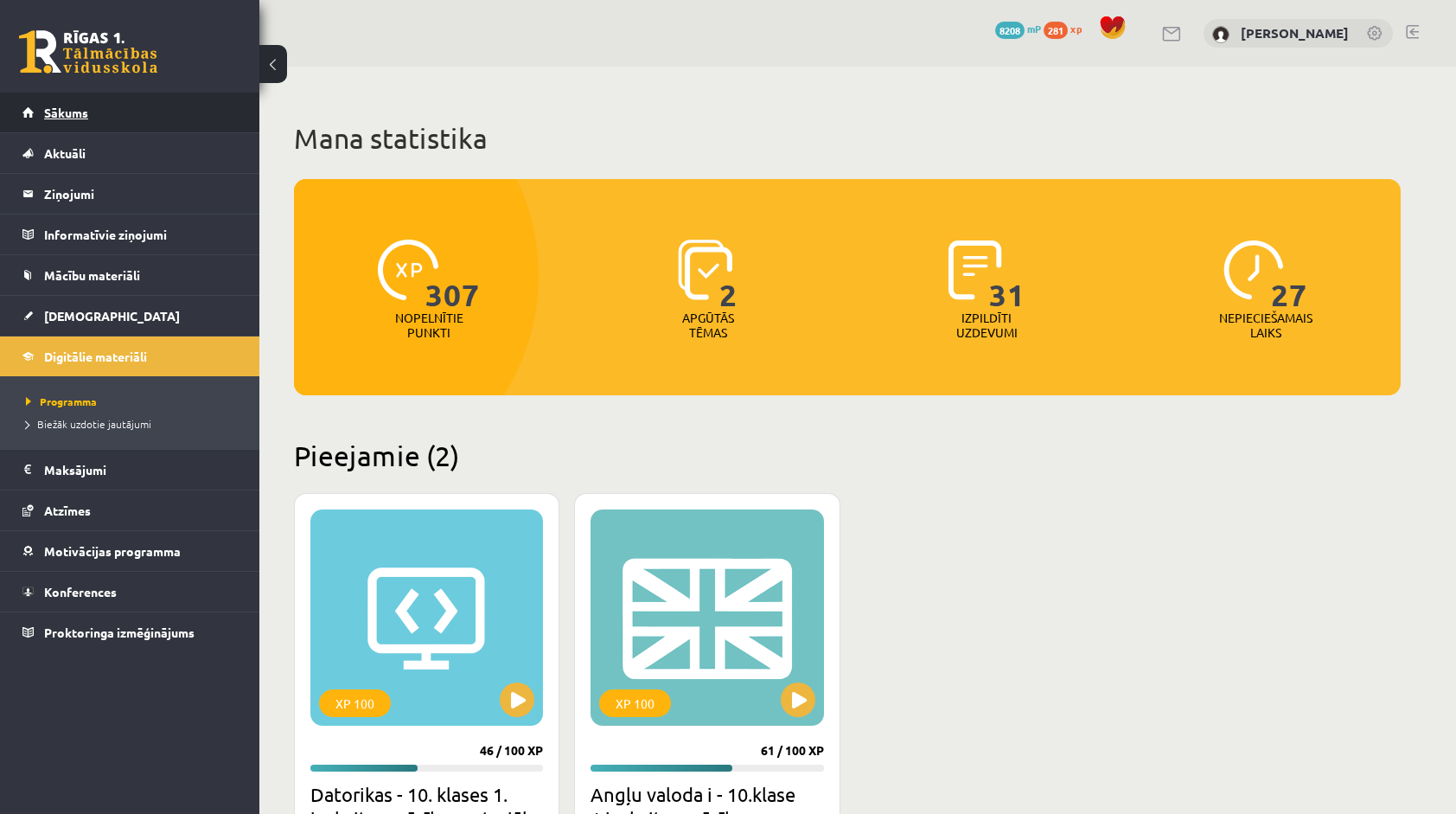
click at [88, 128] on link "Sākums" at bounding box center [130, 113] width 215 height 40
